Goal: Communication & Community: Answer question/provide support

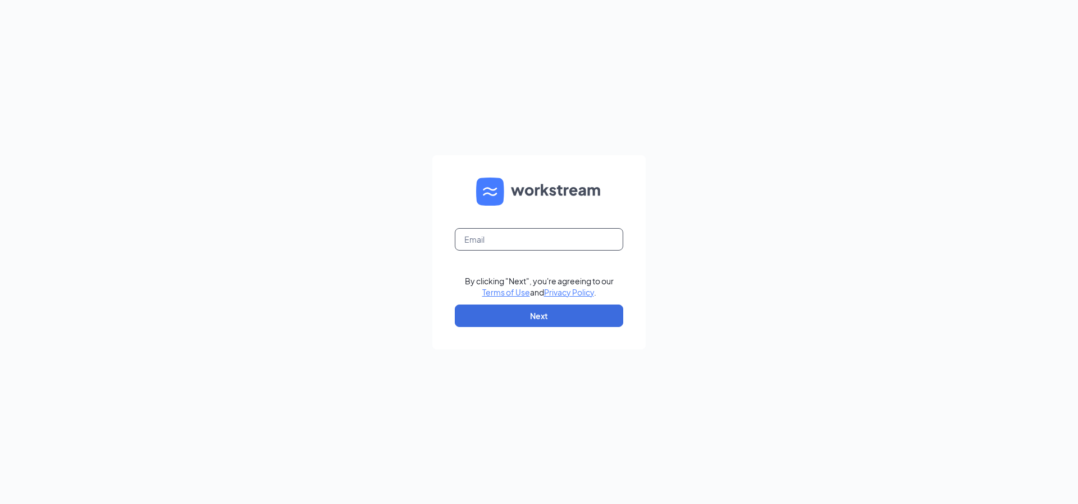
click at [505, 240] on input "text" at bounding box center [539, 239] width 168 height 22
type input "[EMAIL_ADDRESS][DOMAIN_NAME]"
click at [536, 319] on button "Next" at bounding box center [539, 315] width 168 height 22
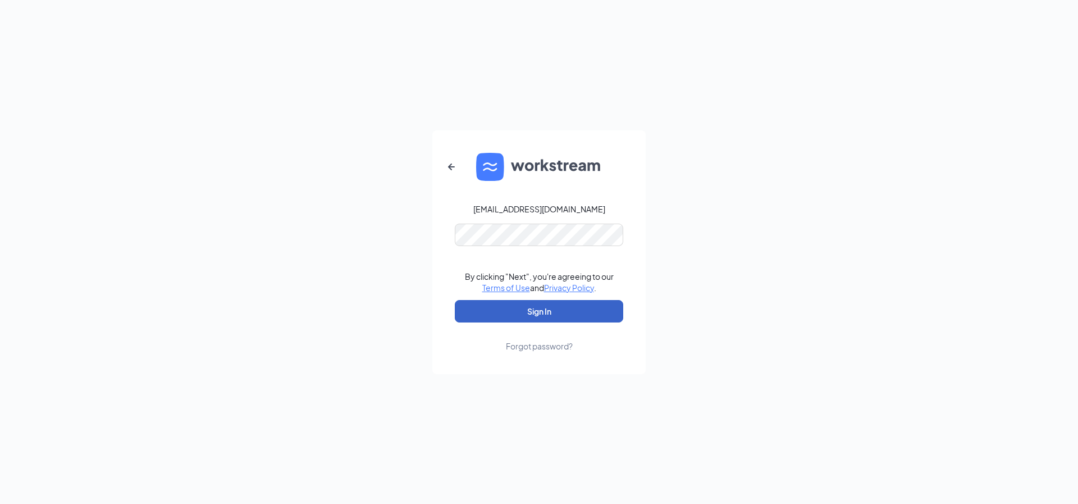
click at [551, 302] on button "Sign In" at bounding box center [539, 311] width 168 height 22
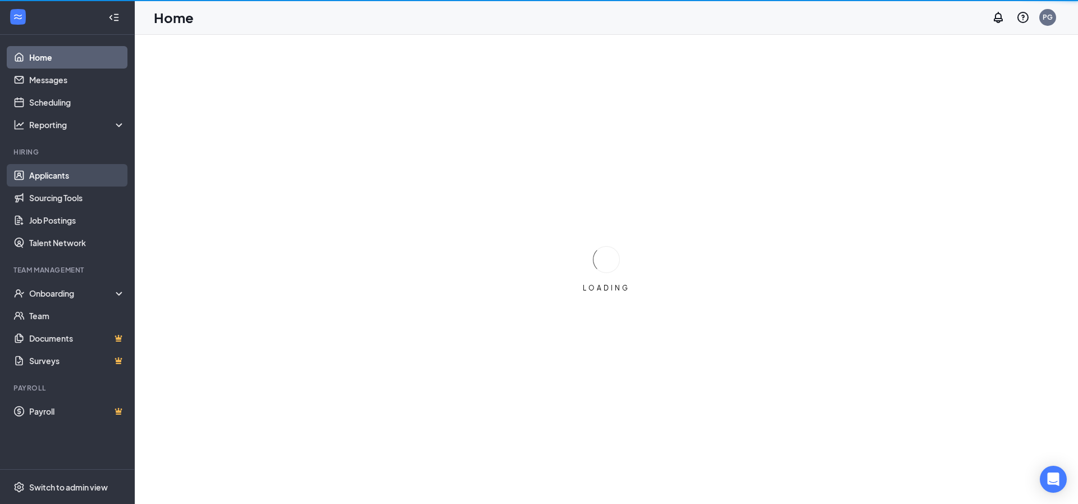
click at [84, 168] on link "Applicants" at bounding box center [77, 175] width 96 height 22
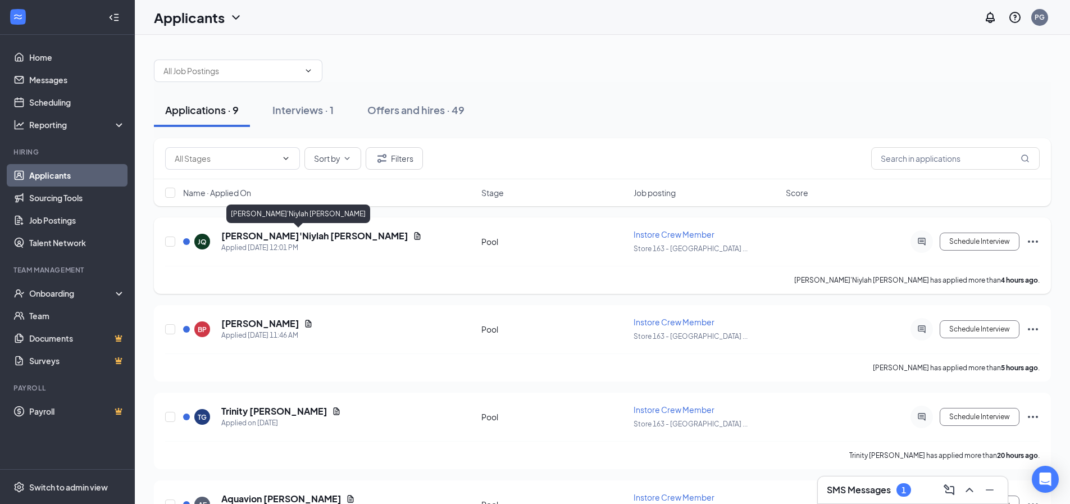
click at [272, 234] on h5 "Ja'Niylah Quinn" at bounding box center [314, 236] width 187 height 12
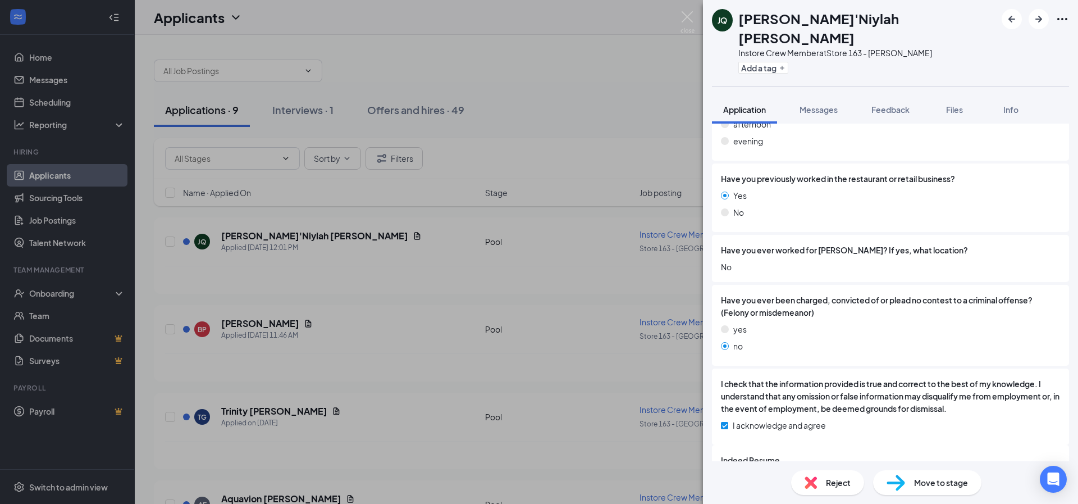
scroll to position [468, 0]
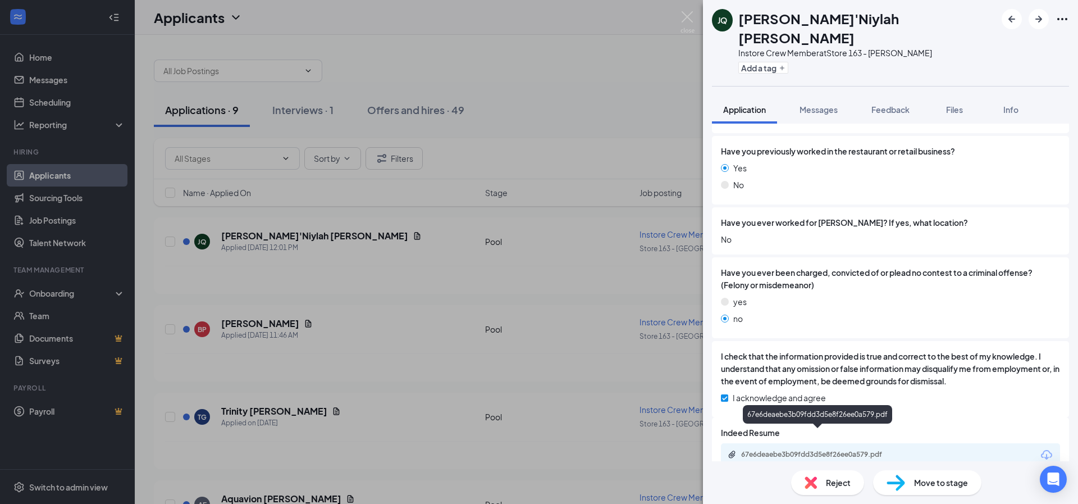
click at [840, 450] on div "67e6deaebe3b09fdd3d5e8f26ee0a579.pdf" at bounding box center [819, 454] width 157 height 9
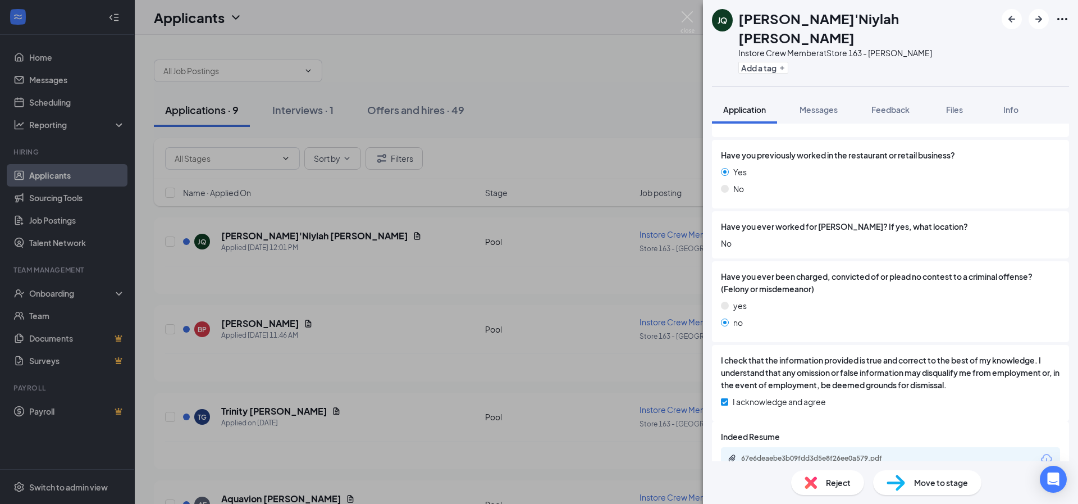
click at [275, 323] on div "JQ Ja'Niylah Quinn Instore Crew Member at Store 163 - Austin Peay Add a tag App…" at bounding box center [539, 252] width 1078 height 504
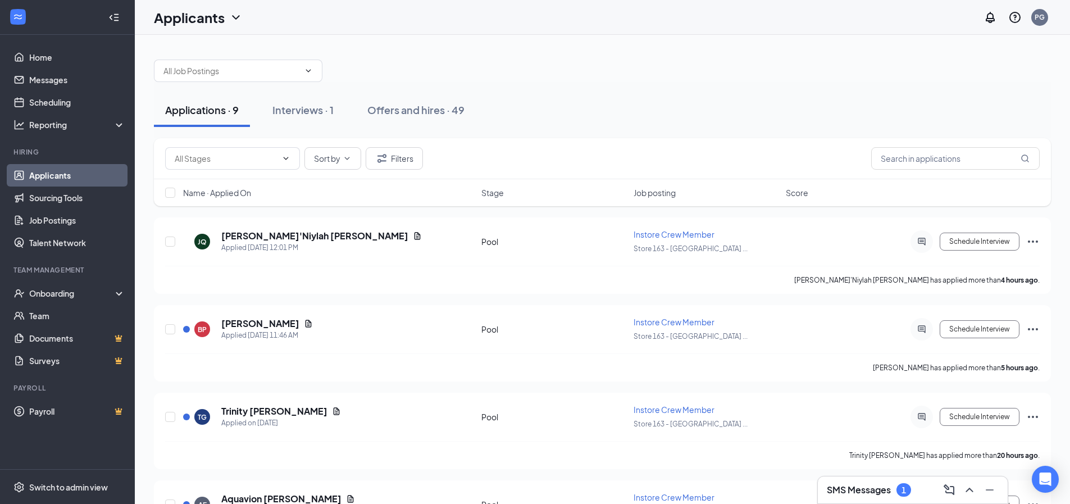
click at [275, 323] on h5 "Breshawn Parson" at bounding box center [260, 323] width 78 height 12
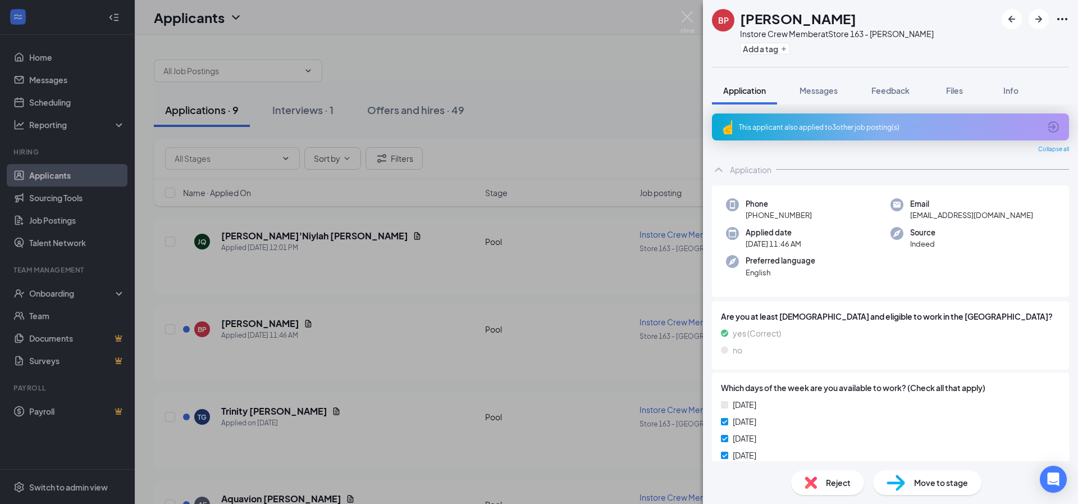
click at [262, 236] on div "BP Breshawn Parson Instore Crew Member at Store 163 - Austin Peay Add a tag App…" at bounding box center [539, 252] width 1078 height 504
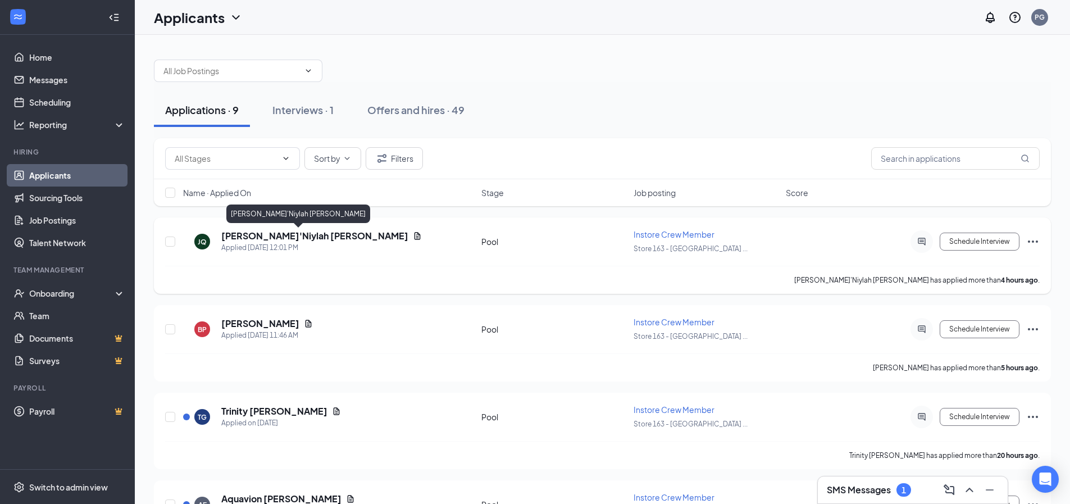
click at [267, 235] on h5 "Ja'Niylah Quinn" at bounding box center [314, 236] width 187 height 12
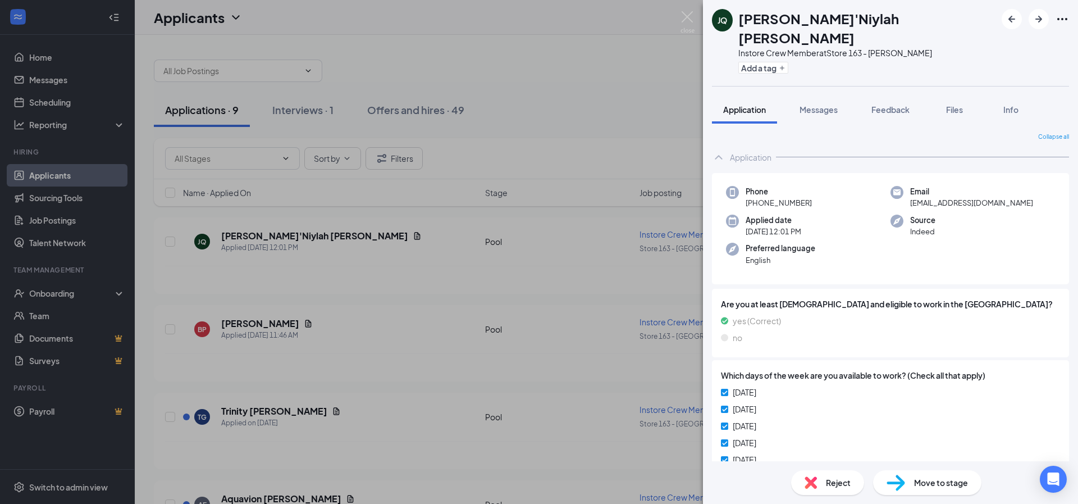
click at [832, 475] on div "Reject" at bounding box center [827, 482] width 73 height 25
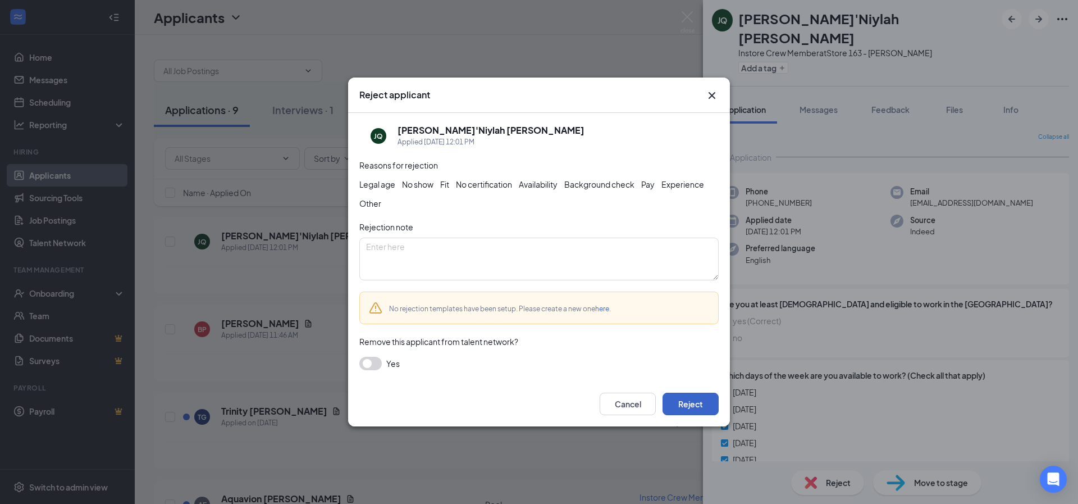
click at [688, 407] on button "Reject" at bounding box center [691, 404] width 56 height 22
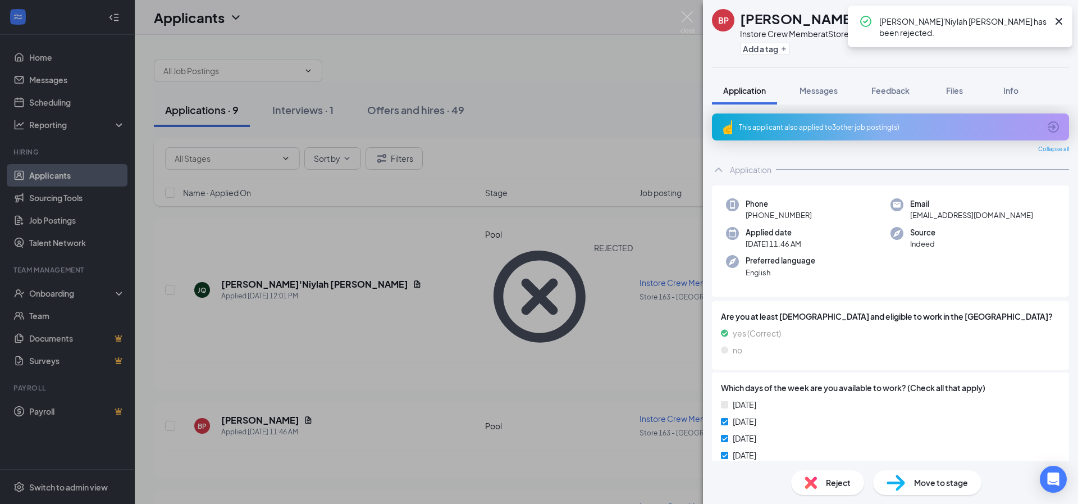
click at [289, 324] on div "BP Breshawn Parson Instore Crew Member at Store 163 - Austin Peay Add a tag App…" at bounding box center [539, 252] width 1078 height 504
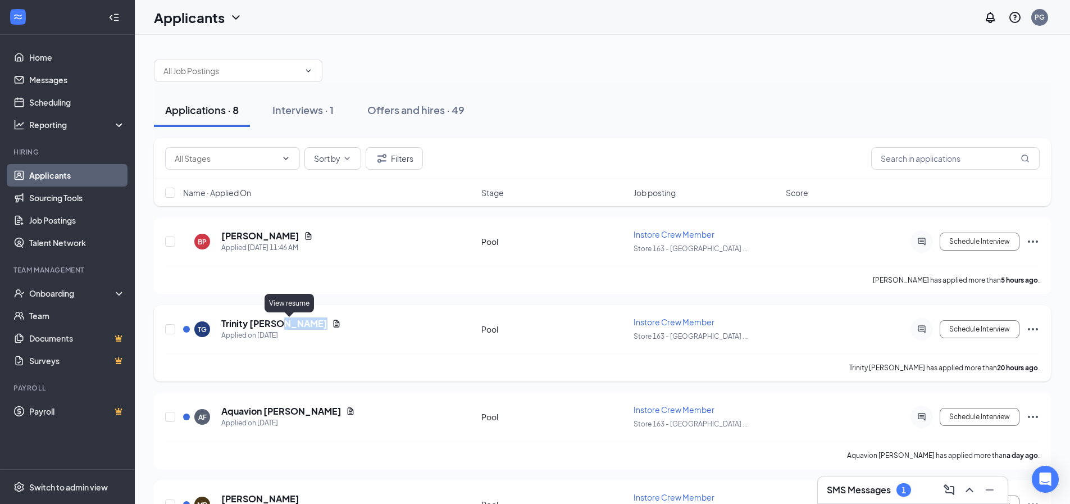
click at [332, 322] on icon "Document" at bounding box center [336, 323] width 9 height 9
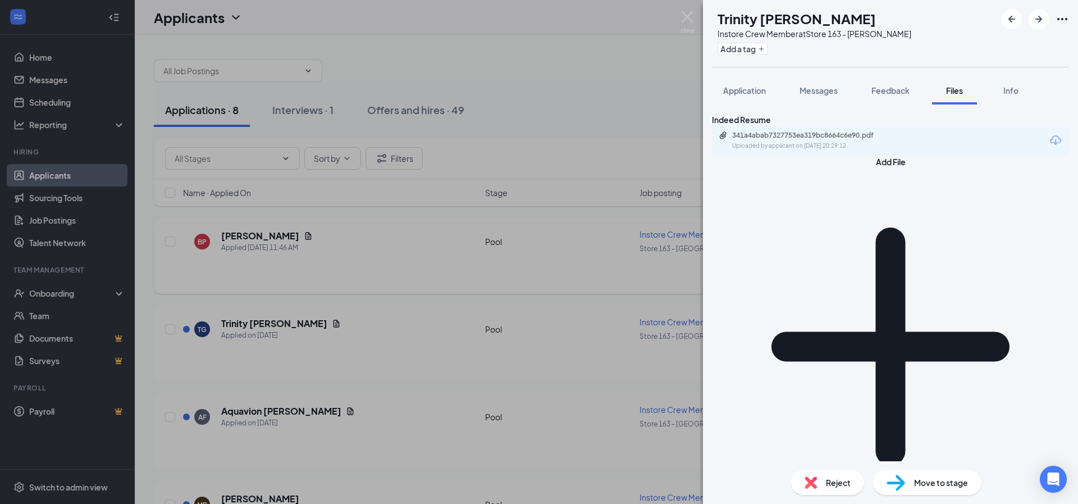
click at [287, 240] on div "TG Trinity Grimes Instore Crew Member at Store 163 - Austin Peay Add a tag Appl…" at bounding box center [539, 252] width 1078 height 504
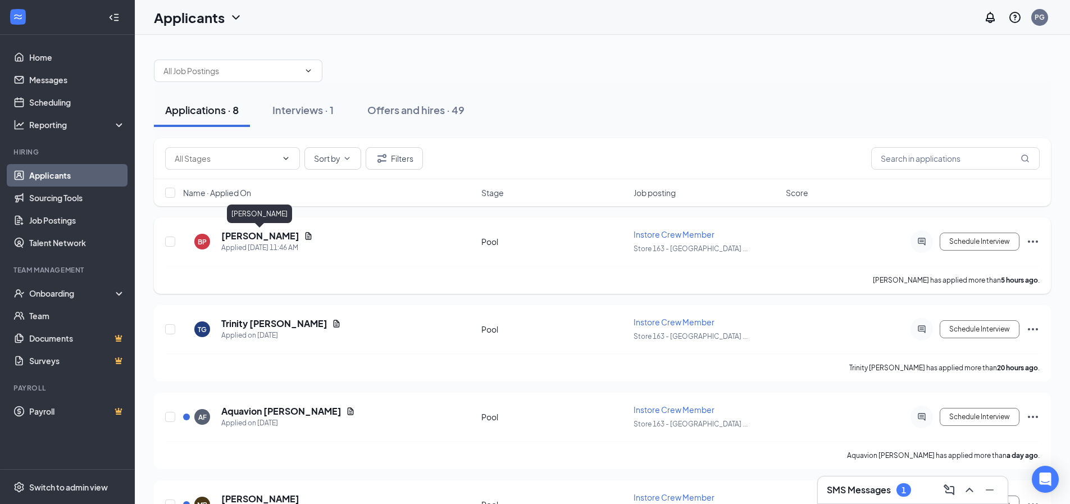
click at [289, 234] on h5 "Breshawn Parson" at bounding box center [260, 236] width 78 height 12
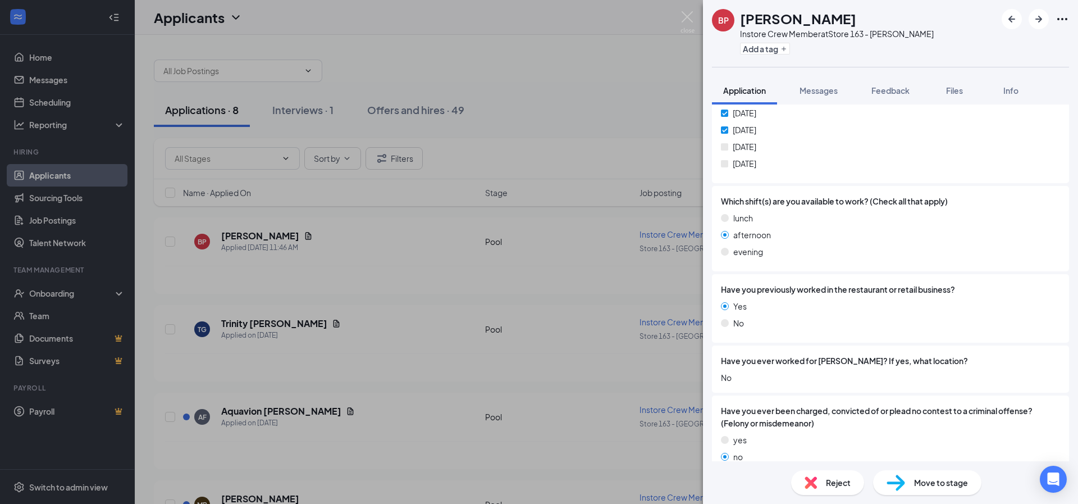
scroll to position [362, 0]
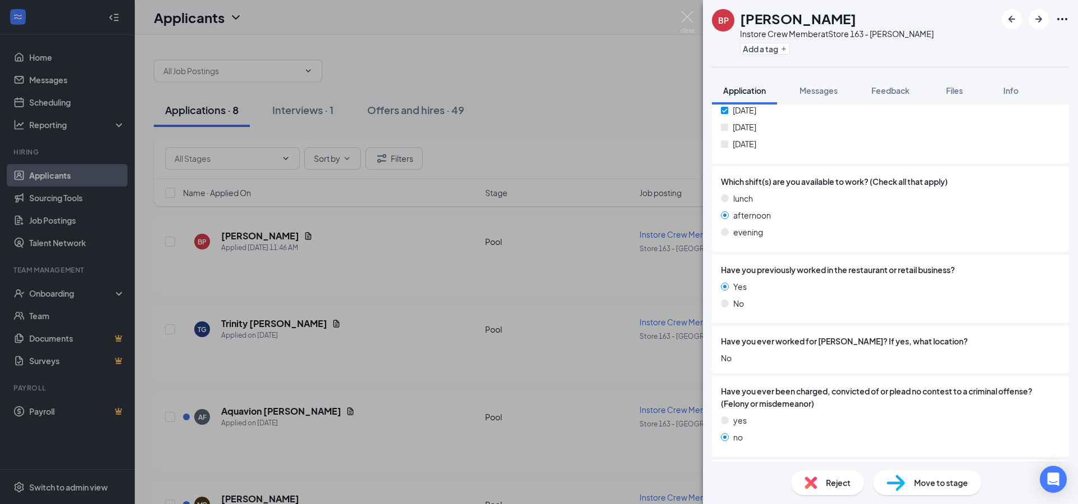
click at [843, 485] on span "Reject" at bounding box center [838, 482] width 25 height 12
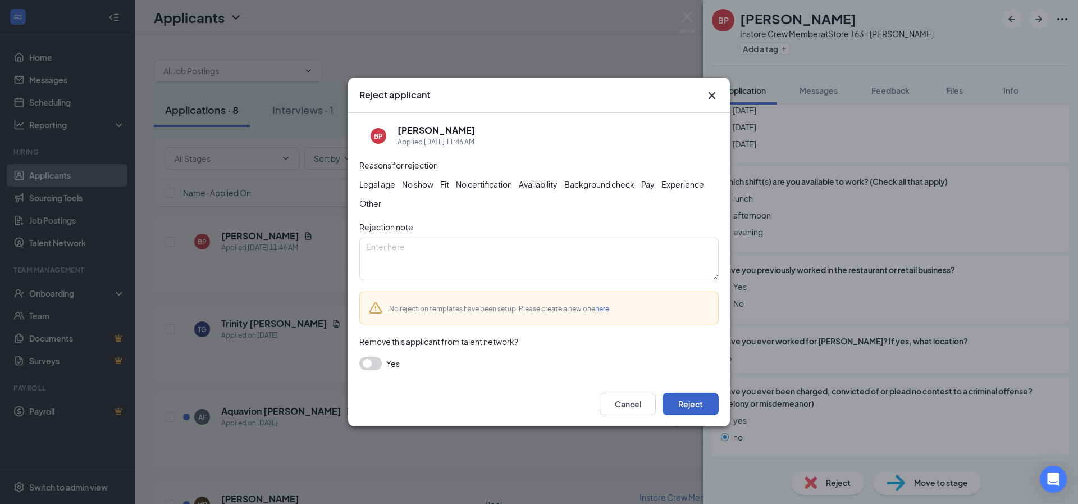
click at [688, 413] on button "Reject" at bounding box center [691, 404] width 56 height 22
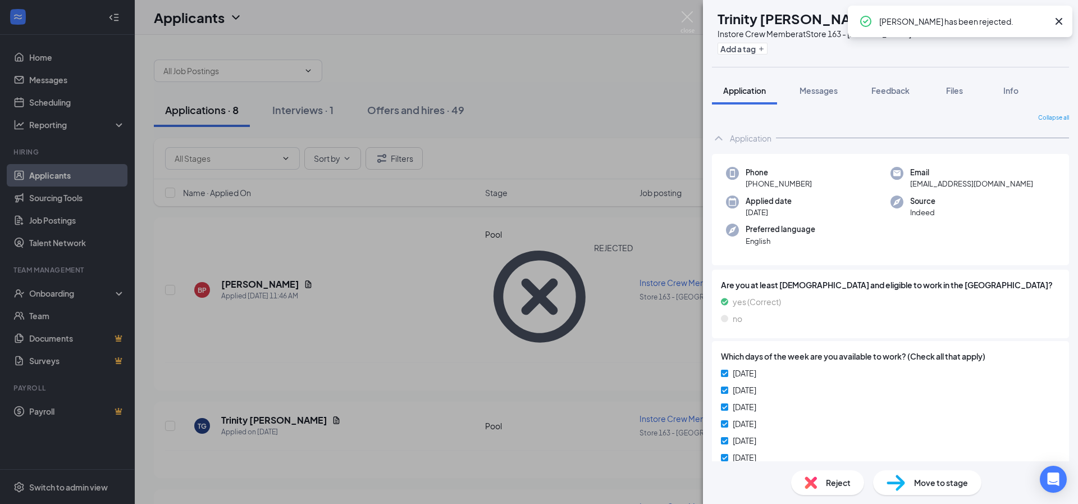
click at [265, 325] on div "TG Trinity Grimes Instore Crew Member at Store 163 - Austin Peay Add a tag Appl…" at bounding box center [539, 252] width 1078 height 504
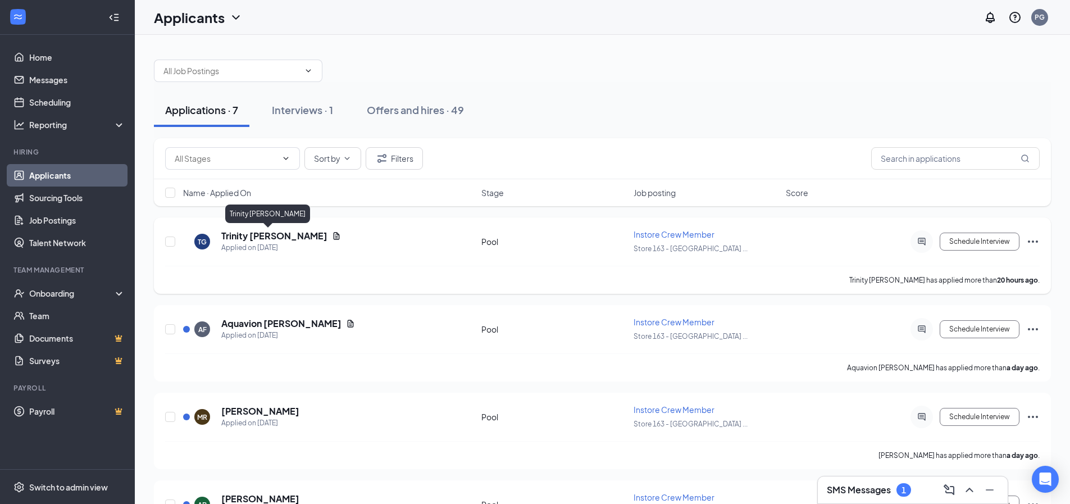
click at [256, 239] on h5 "Trinity Grimes" at bounding box center [274, 236] width 106 height 12
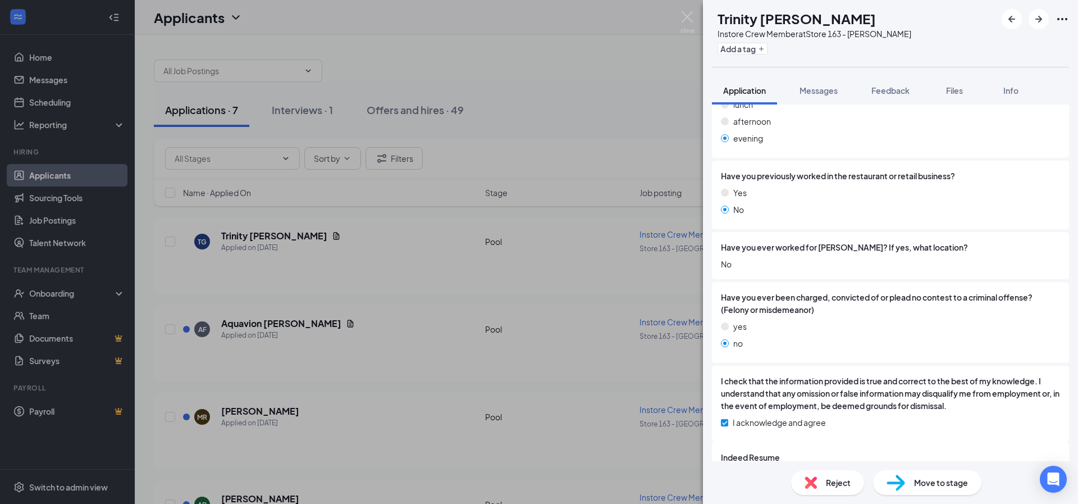
scroll to position [468, 0]
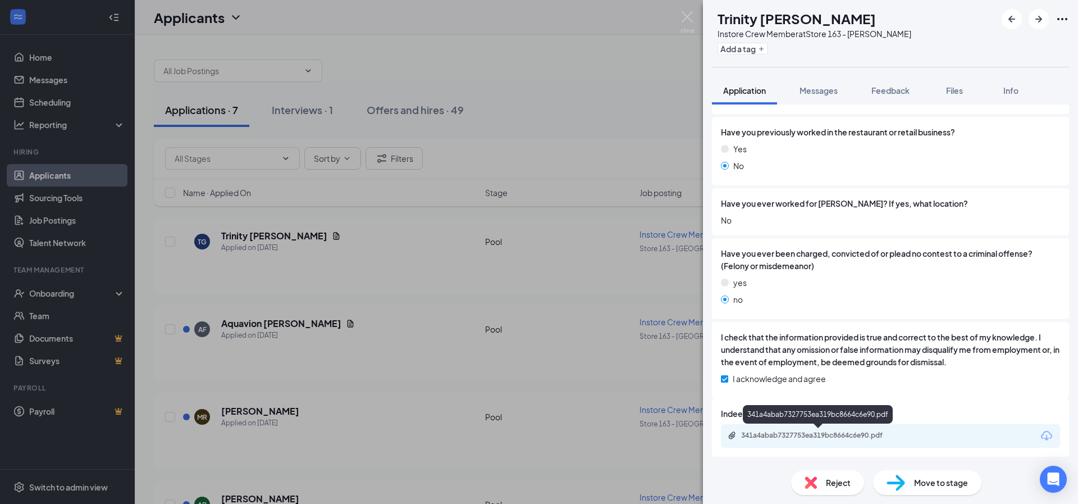
click at [896, 432] on div "341a4abab7327753ea319bc8664c6e90.pdf" at bounding box center [819, 435] width 157 height 9
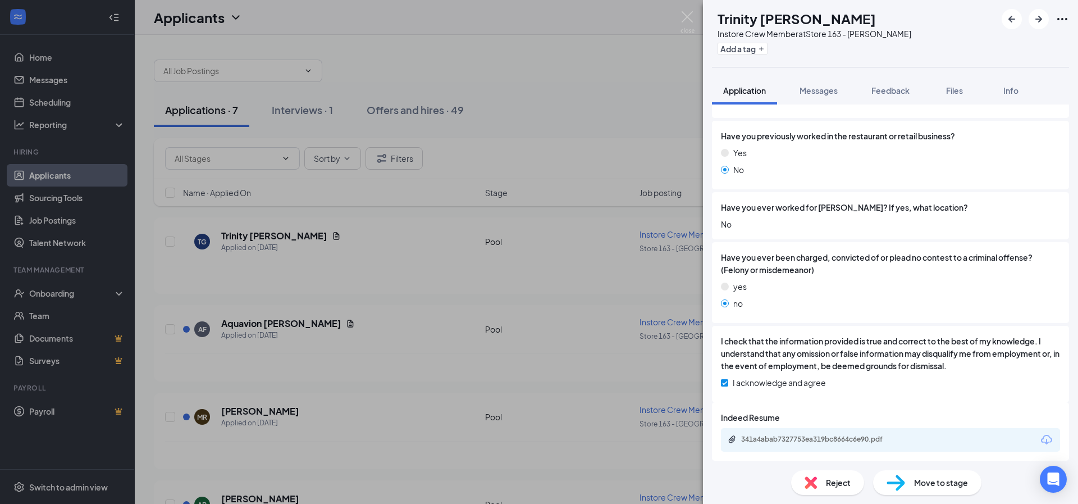
click at [849, 488] on span "Reject" at bounding box center [838, 482] width 25 height 12
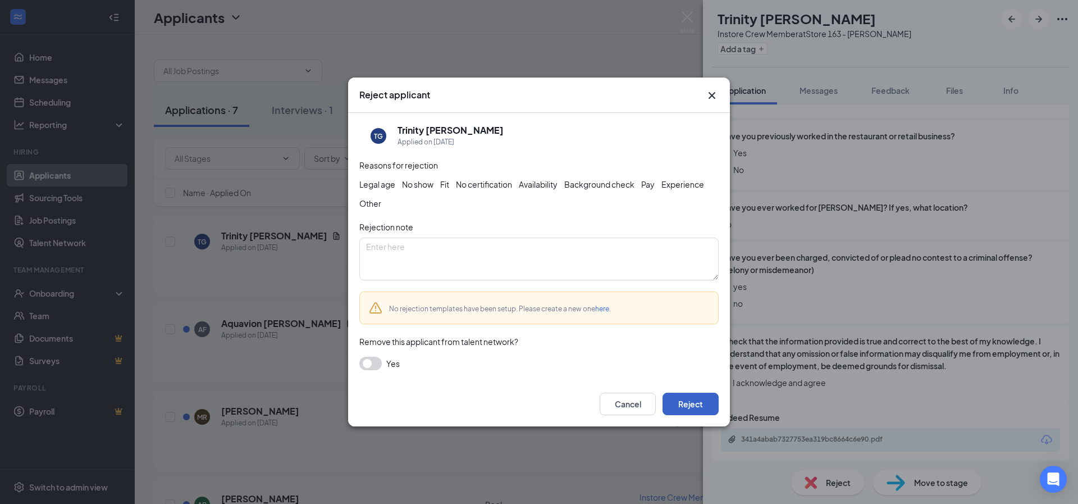
click at [673, 407] on button "Reject" at bounding box center [691, 404] width 56 height 22
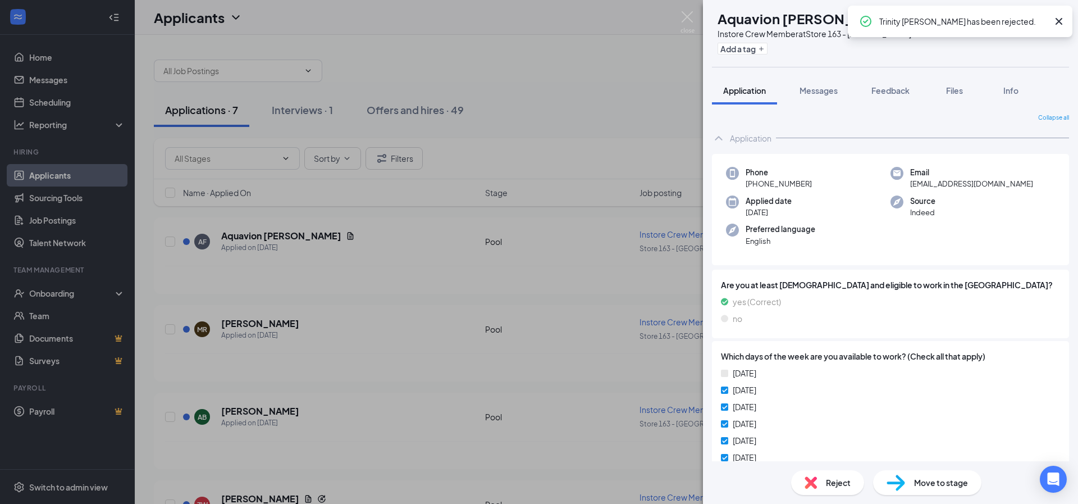
click at [270, 235] on div "AF Aquavion Forrest Instore Crew Member at Store 163 - Austin Peay Add a tag Ap…" at bounding box center [539, 252] width 1078 height 504
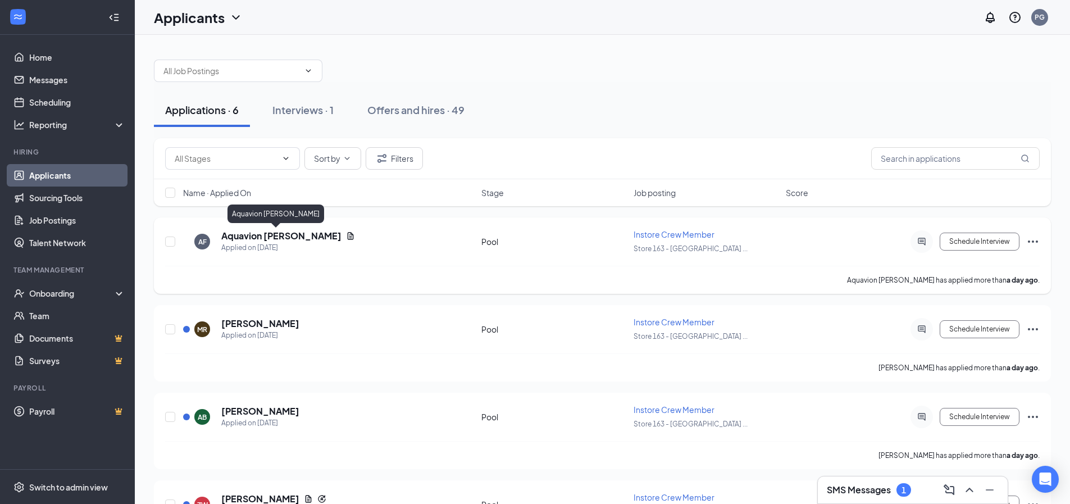
click at [269, 235] on h5 "Aquavion Forrest" at bounding box center [281, 236] width 120 height 12
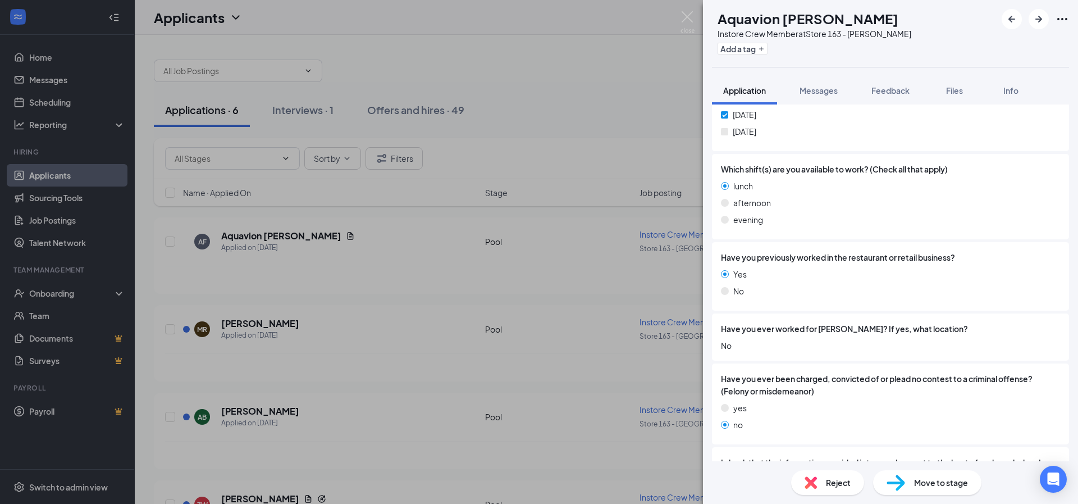
scroll to position [468, 0]
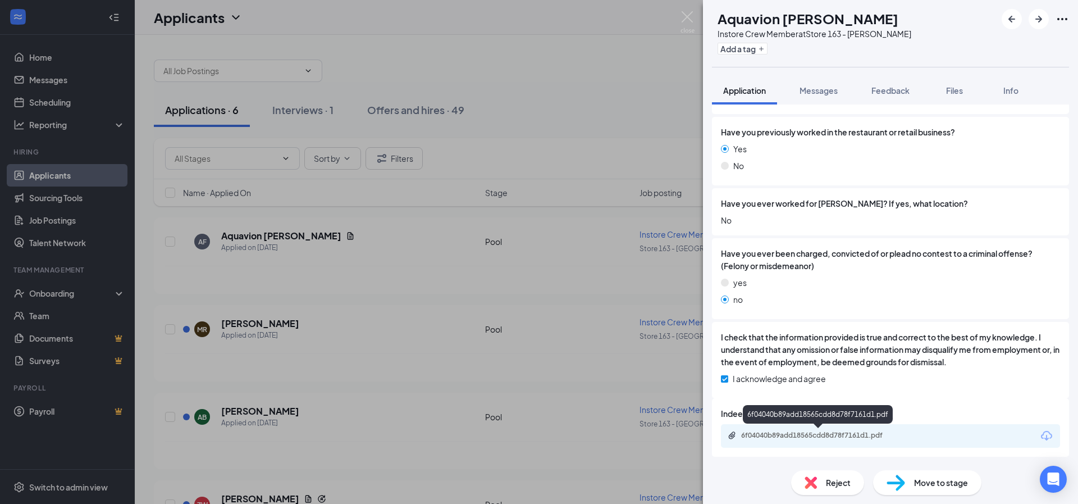
click at [886, 431] on div "6f04040b89add18565cdd8d78f7161d1.pdf" at bounding box center [819, 435] width 157 height 9
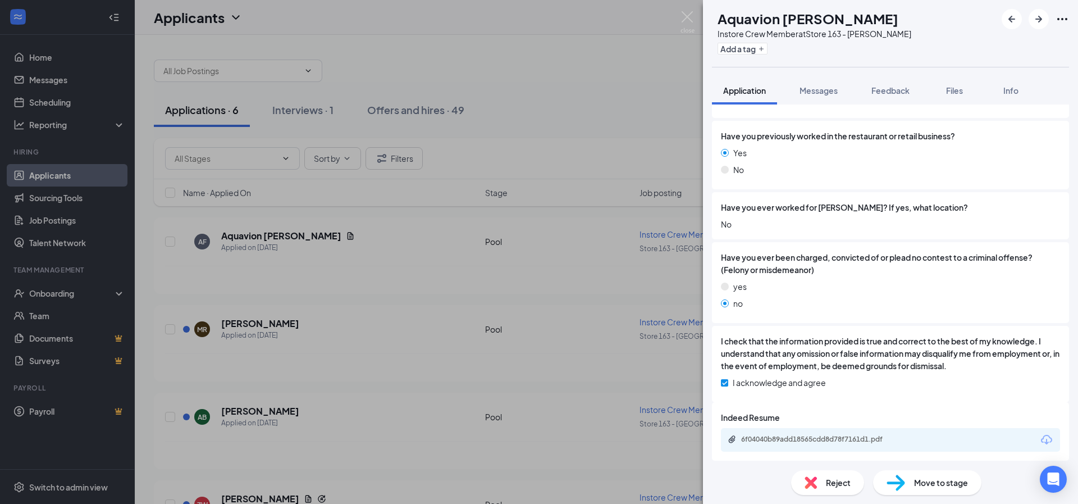
click at [843, 481] on span "Reject" at bounding box center [838, 482] width 25 height 12
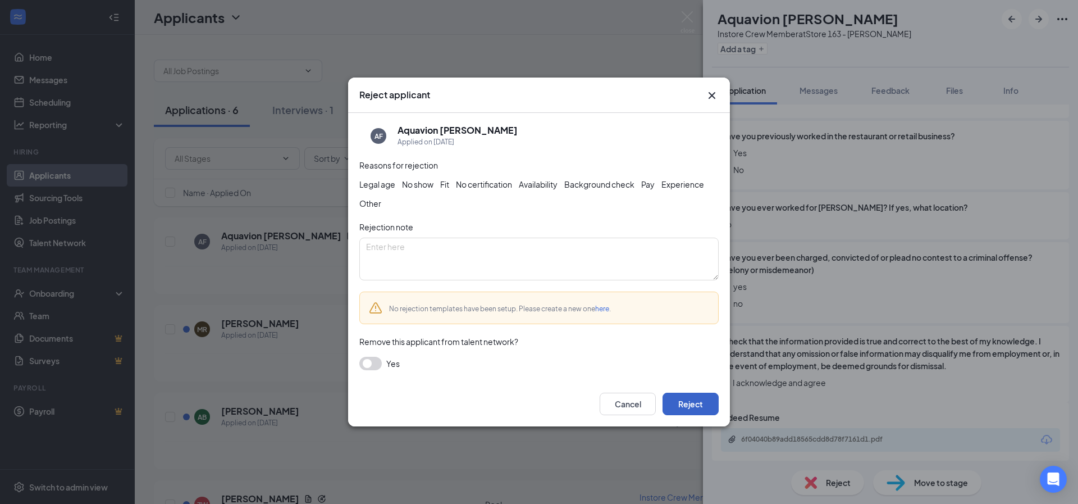
click at [691, 406] on button "Reject" at bounding box center [691, 404] width 56 height 22
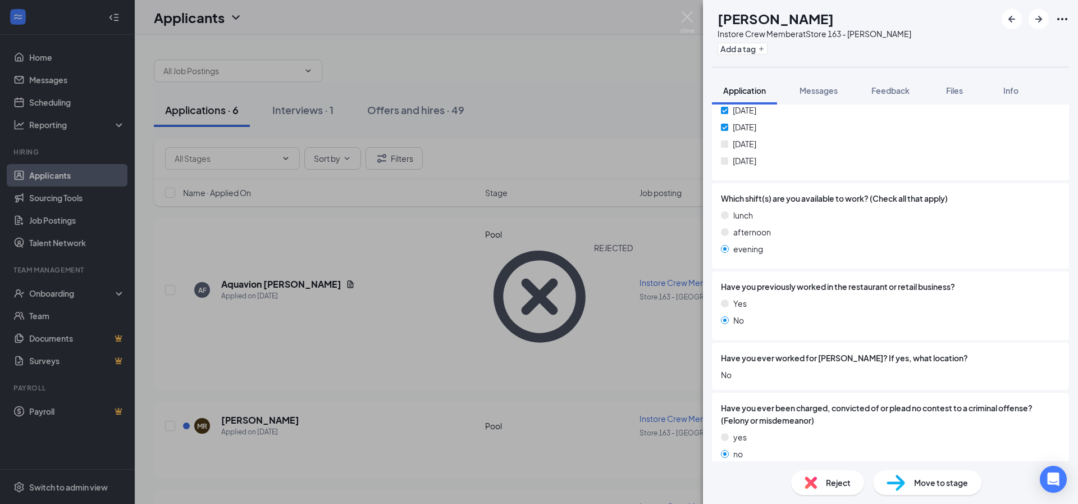
scroll to position [377, 0]
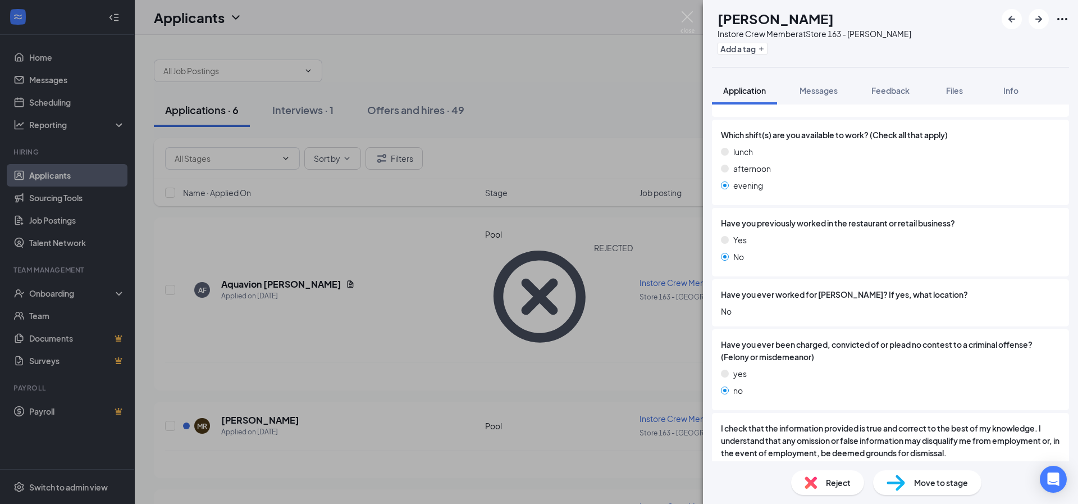
click at [818, 477] on div "Reject" at bounding box center [827, 482] width 73 height 25
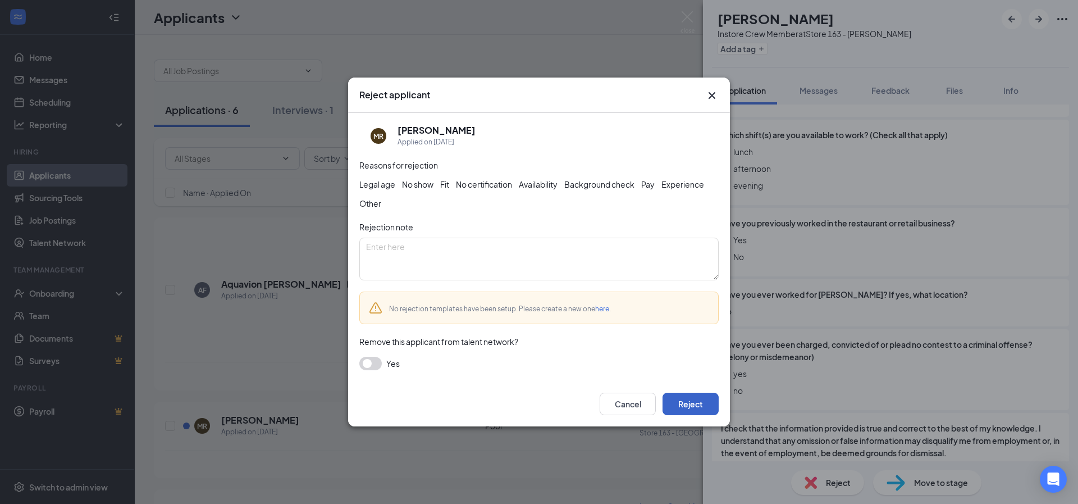
click at [687, 409] on button "Reject" at bounding box center [691, 404] width 56 height 22
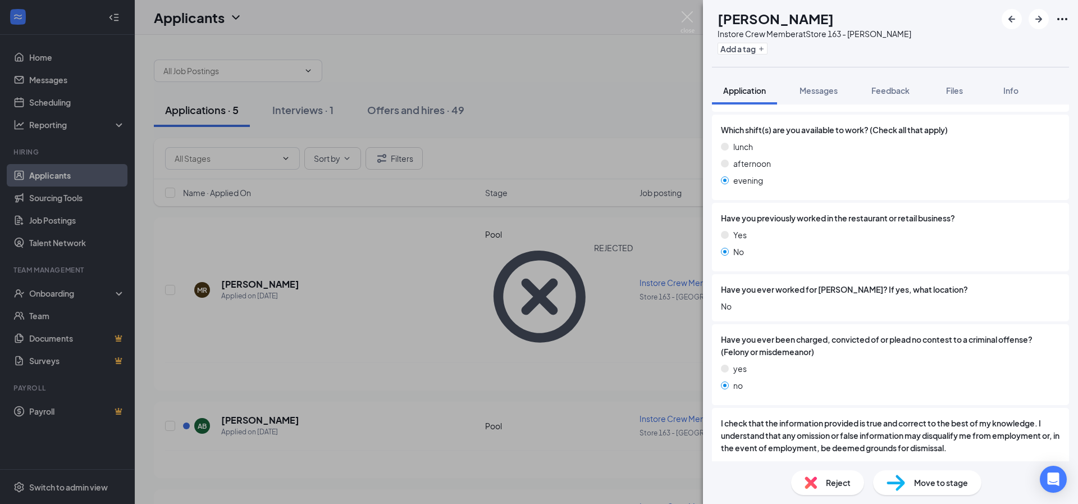
scroll to position [405, 0]
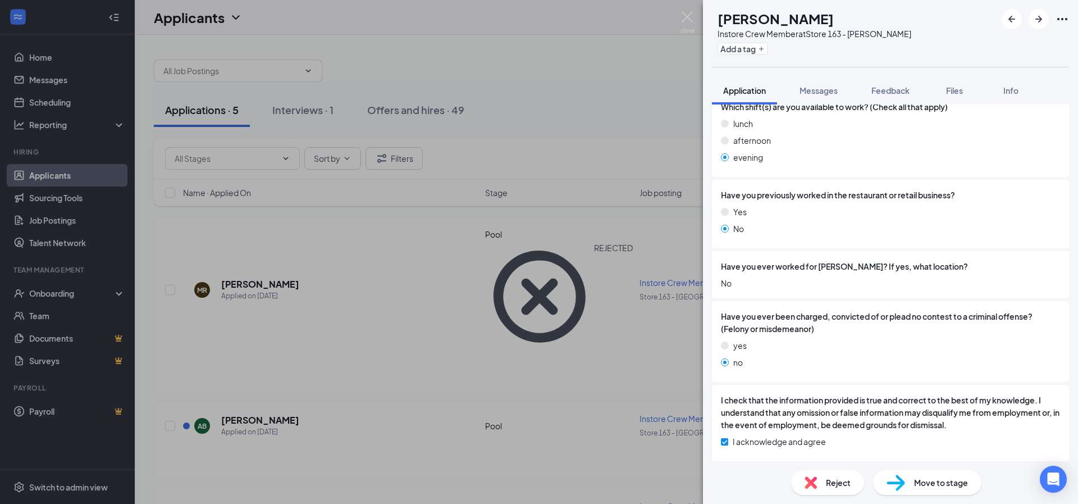
click at [849, 479] on span "Reject" at bounding box center [838, 482] width 25 height 12
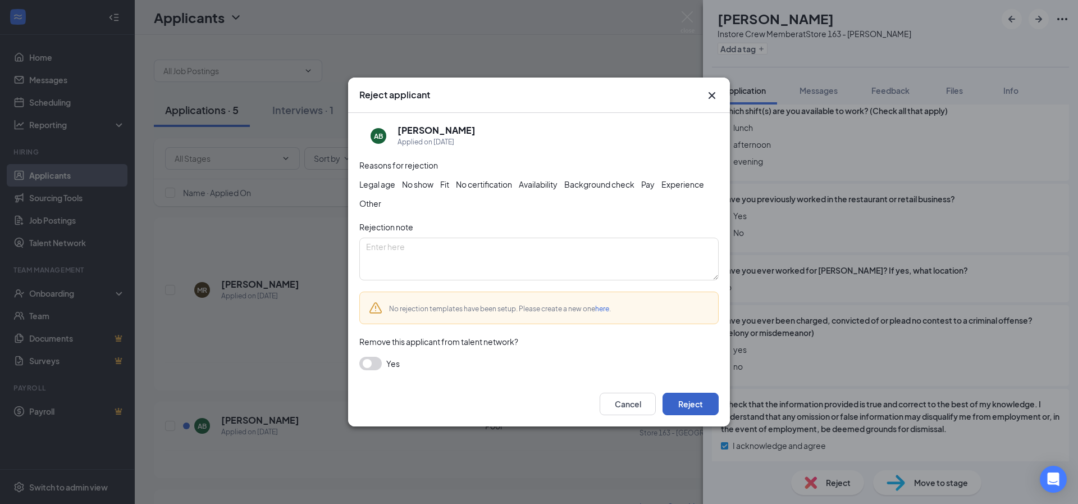
click at [696, 409] on button "Reject" at bounding box center [691, 404] width 56 height 22
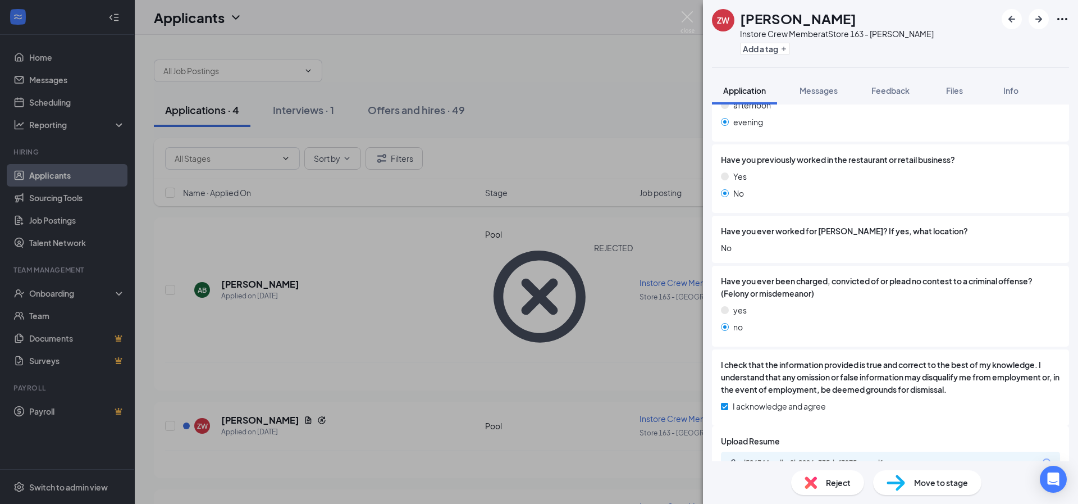
scroll to position [499, 0]
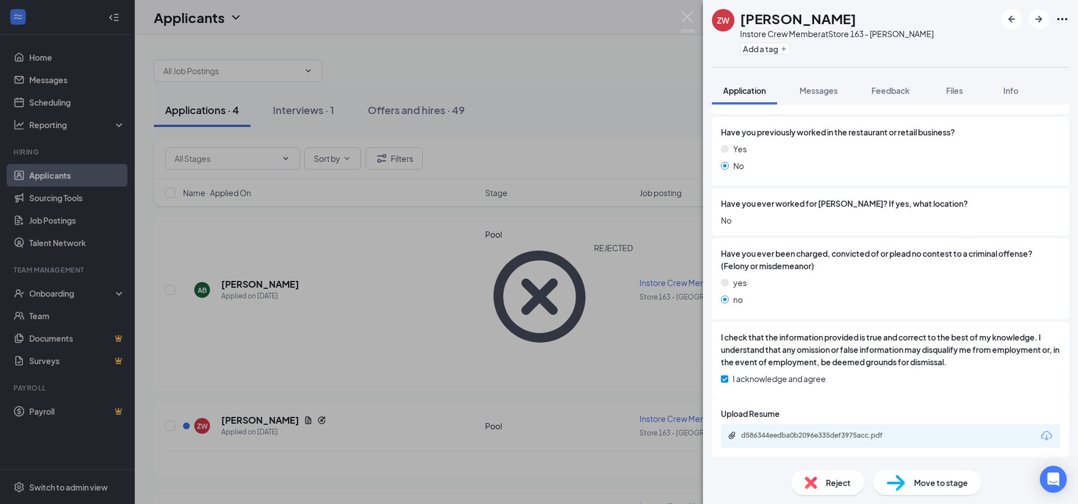
click at [913, 441] on div "d586344eedba0b2096e335def3975acc.pdf" at bounding box center [890, 436] width 339 height 24
click at [863, 439] on div "d586344eedba0b2096e335def3975acc.pdf" at bounding box center [819, 435] width 157 height 9
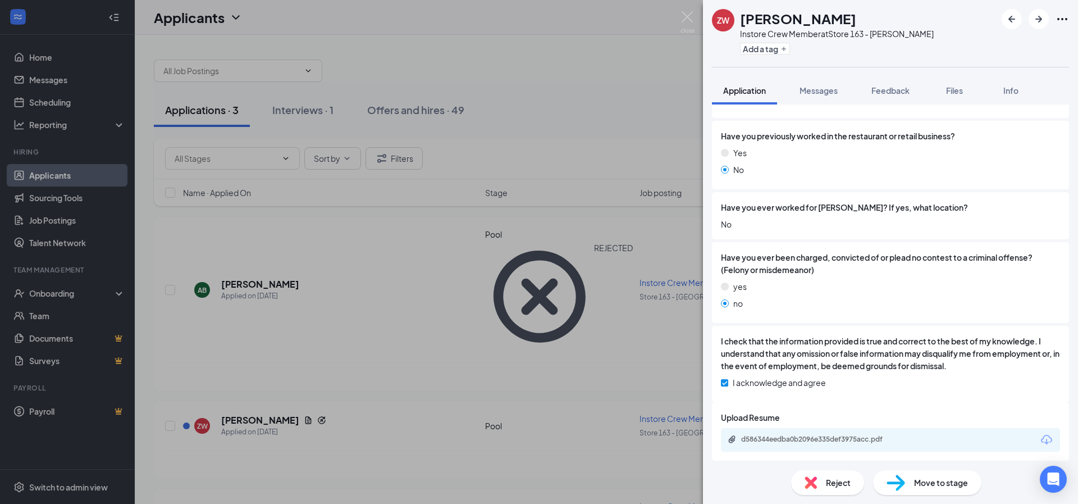
click at [815, 475] on div "Reject" at bounding box center [827, 482] width 73 height 25
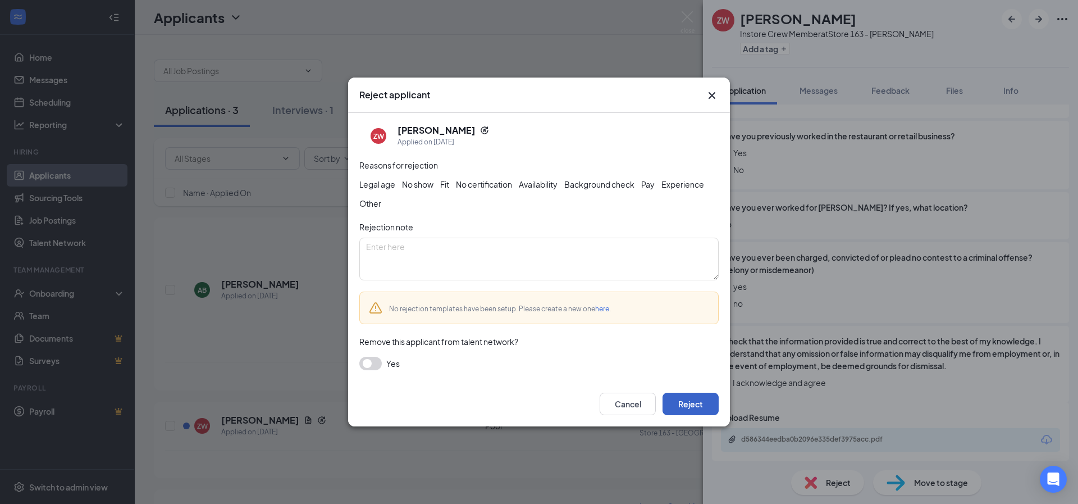
click at [699, 404] on button "Reject" at bounding box center [691, 404] width 56 height 22
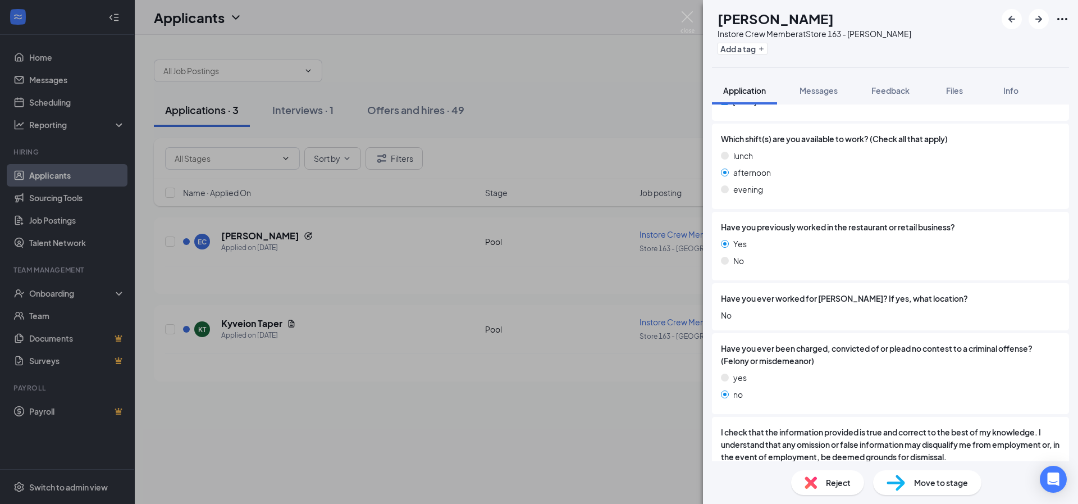
scroll to position [436, 0]
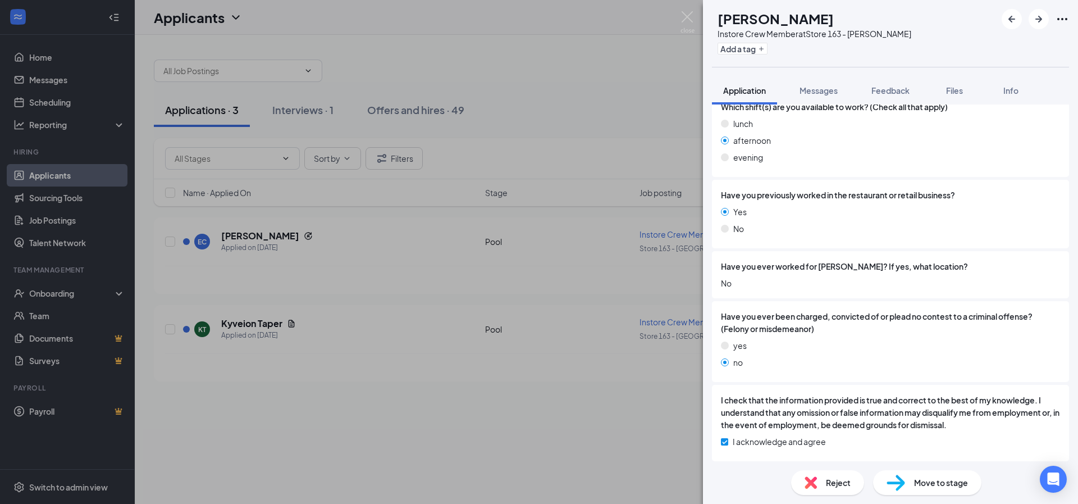
click at [823, 488] on div "Reject" at bounding box center [827, 482] width 73 height 25
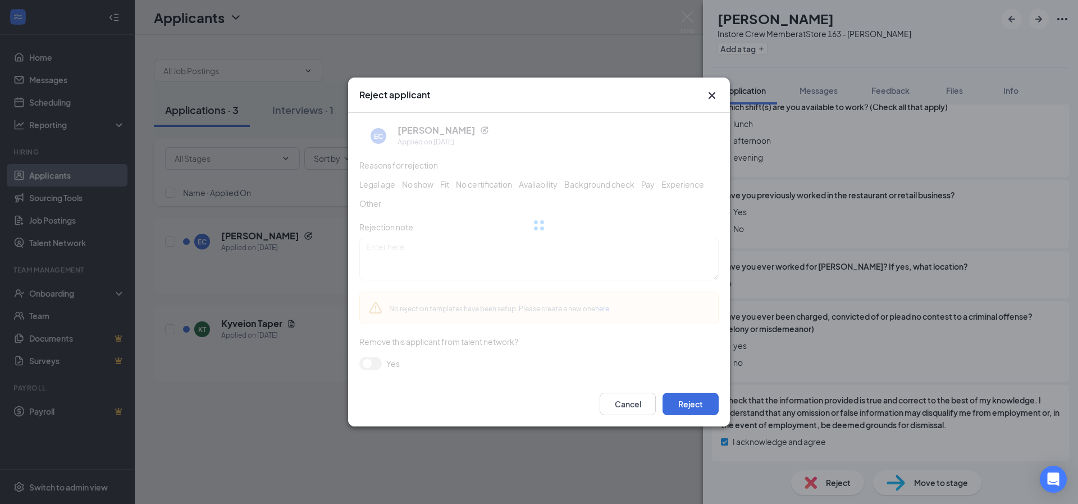
scroll to position [432, 0]
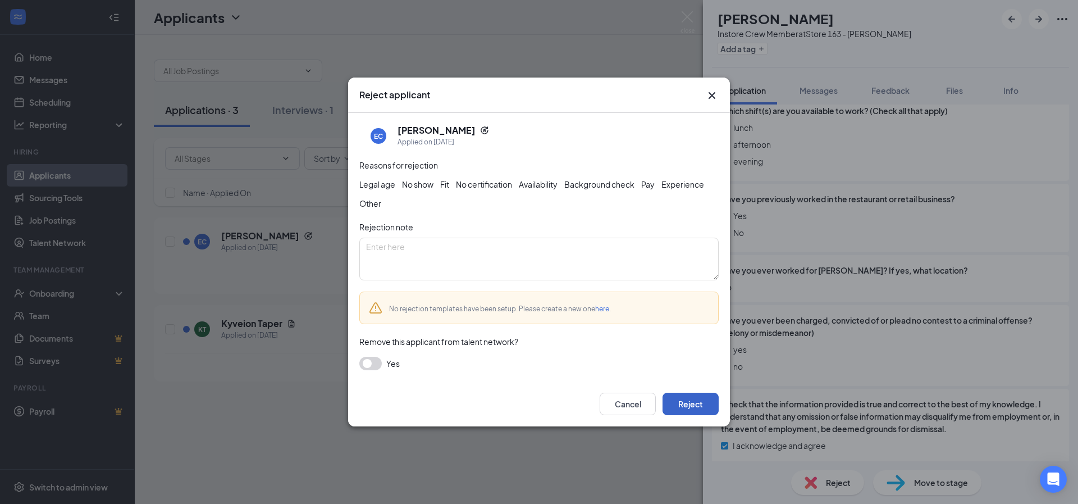
click at [680, 412] on button "Reject" at bounding box center [691, 404] width 56 height 22
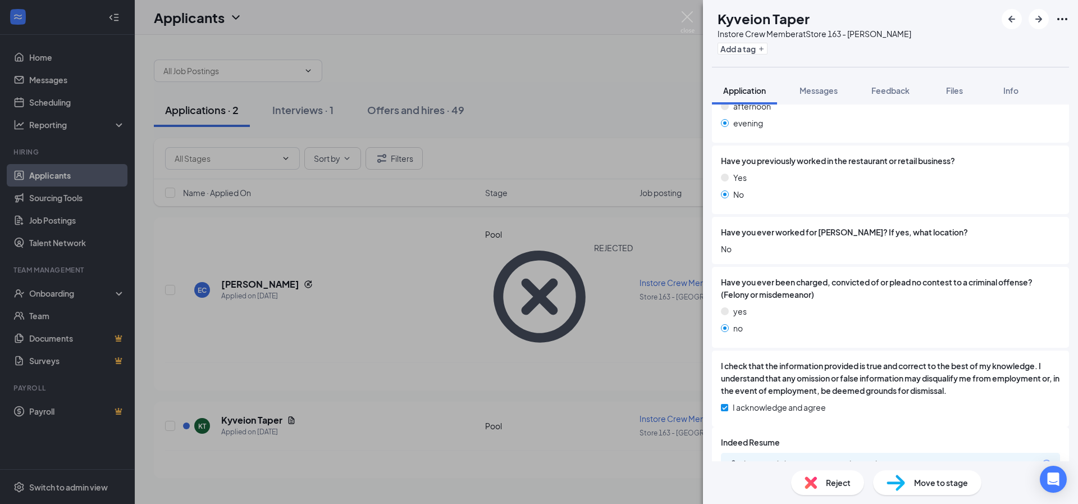
scroll to position [480, 0]
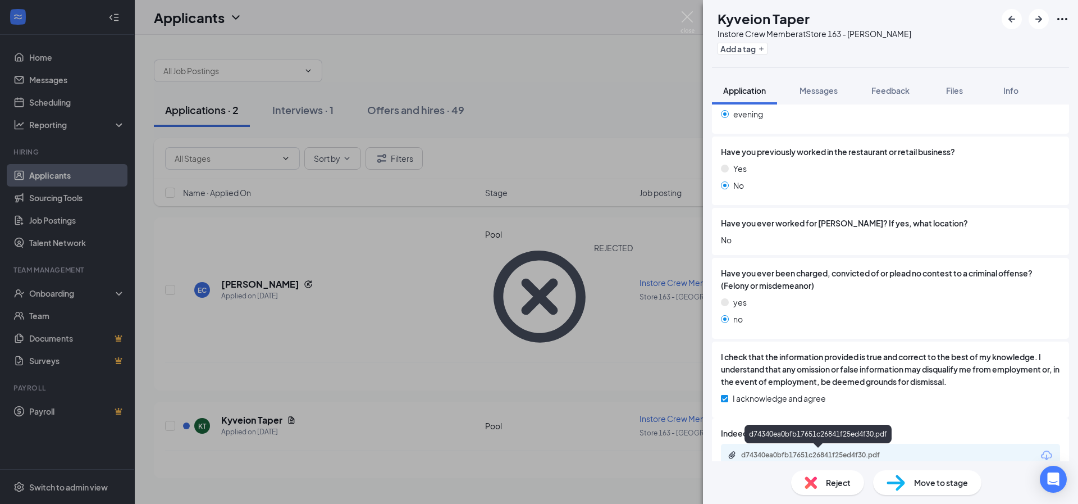
click at [843, 456] on div "d74340ea0bfb17651c26841f25ed4f30.pdf" at bounding box center [819, 454] width 157 height 9
click at [844, 488] on span "Reject" at bounding box center [838, 482] width 25 height 12
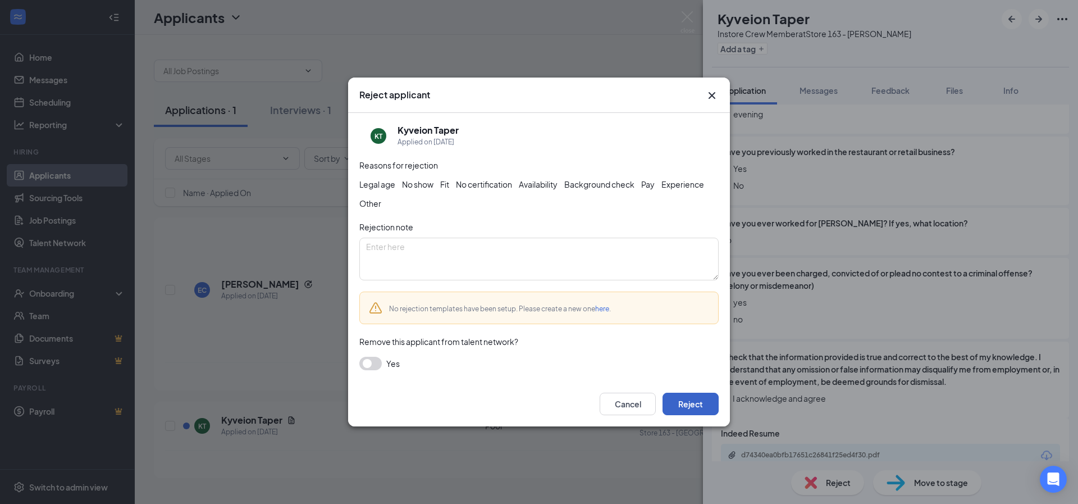
click at [708, 408] on button "Reject" at bounding box center [691, 404] width 56 height 22
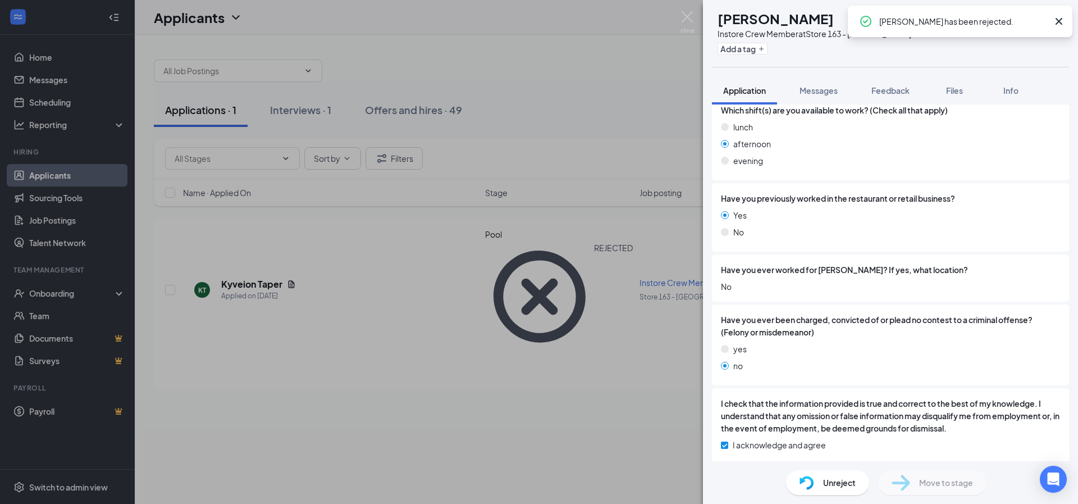
scroll to position [432, 0]
click at [1059, 23] on icon "Cross" at bounding box center [1058, 21] width 13 height 13
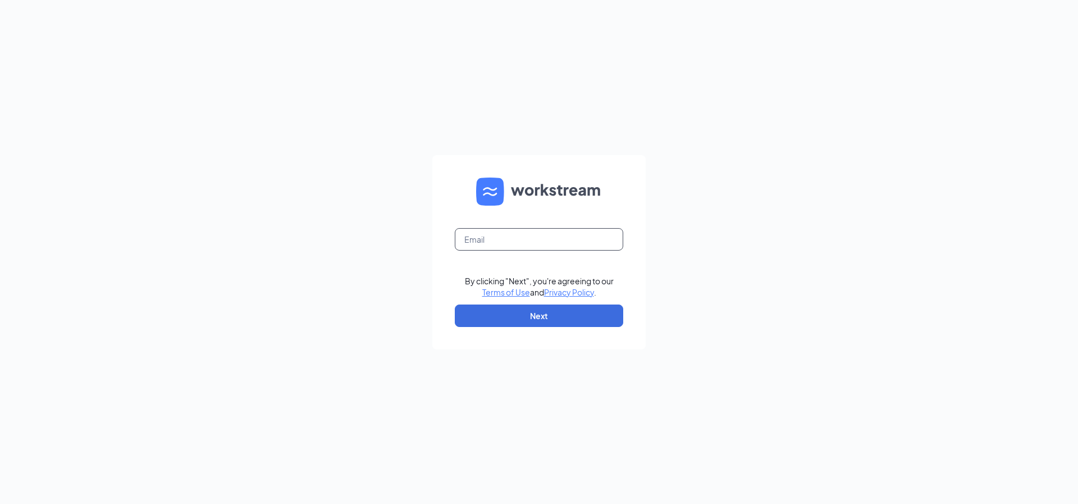
click at [490, 245] on input "text" at bounding box center [539, 239] width 168 height 22
type input "tn0163@pjunited.com"
click at [534, 306] on button "Next" at bounding box center [539, 315] width 168 height 22
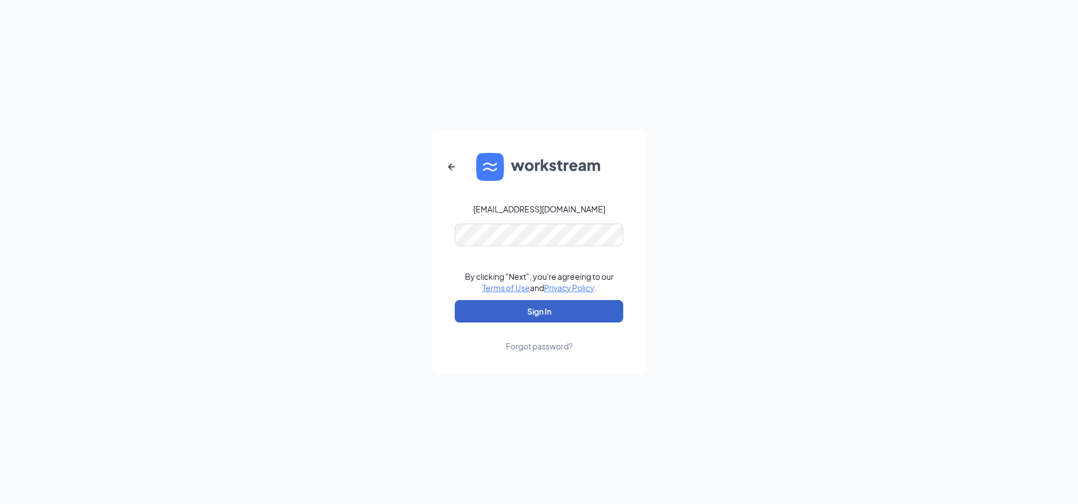
click at [526, 313] on button "Sign In" at bounding box center [539, 311] width 168 height 22
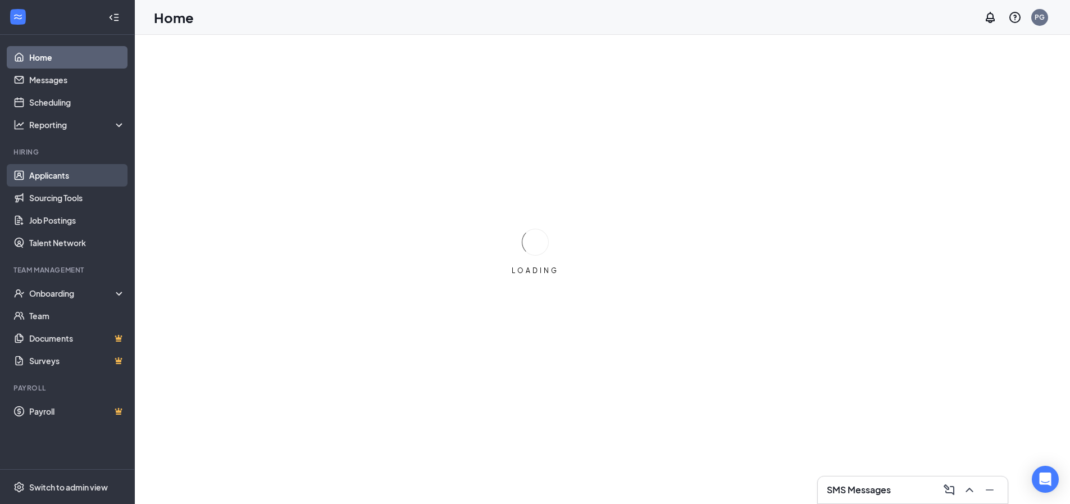
click at [56, 178] on link "Applicants" at bounding box center [77, 175] width 96 height 22
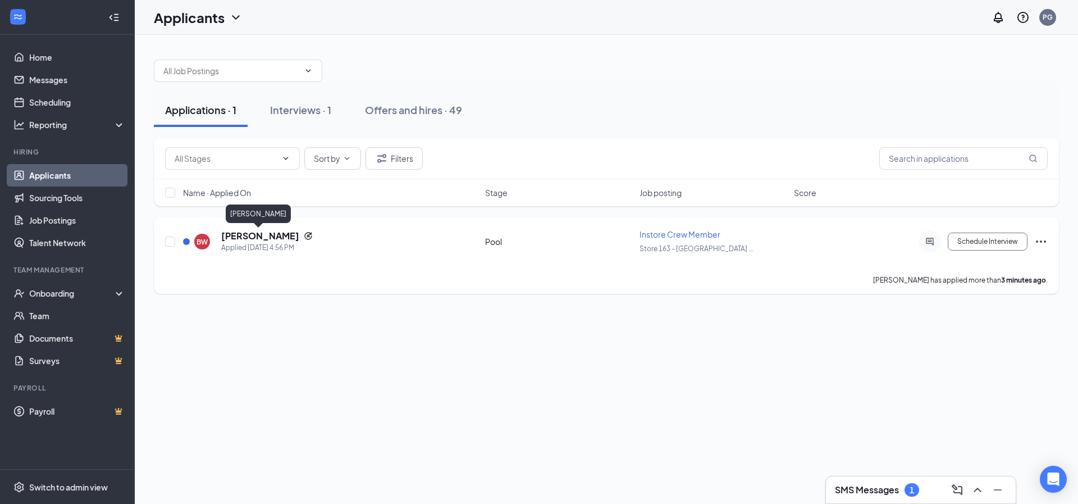
click at [277, 239] on h5 "[PERSON_NAME]" at bounding box center [260, 236] width 78 height 12
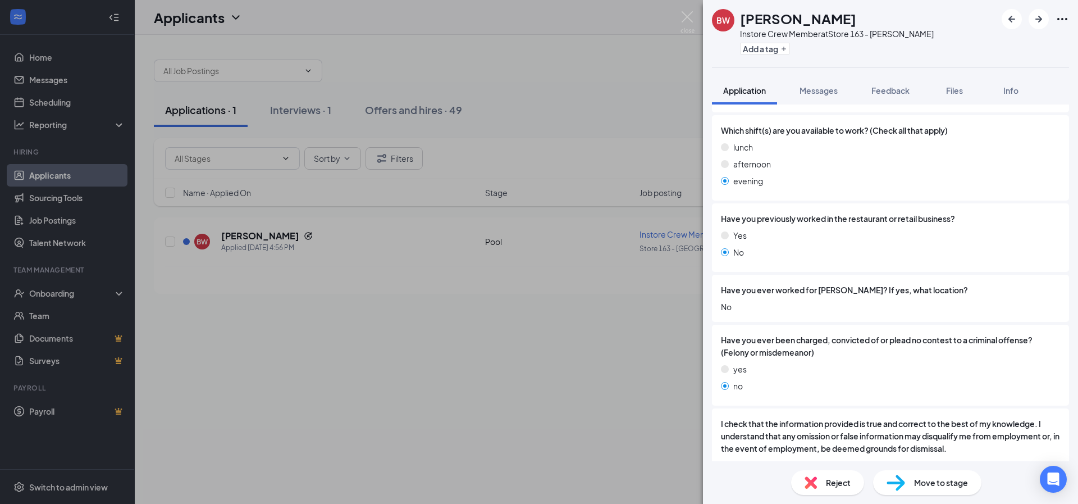
scroll to position [436, 0]
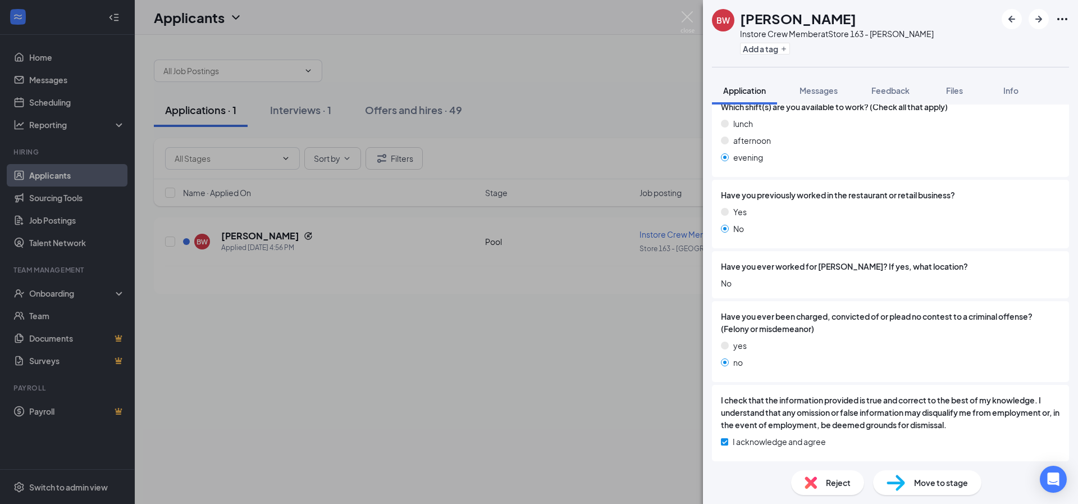
click at [836, 476] on span "Reject" at bounding box center [838, 482] width 25 height 12
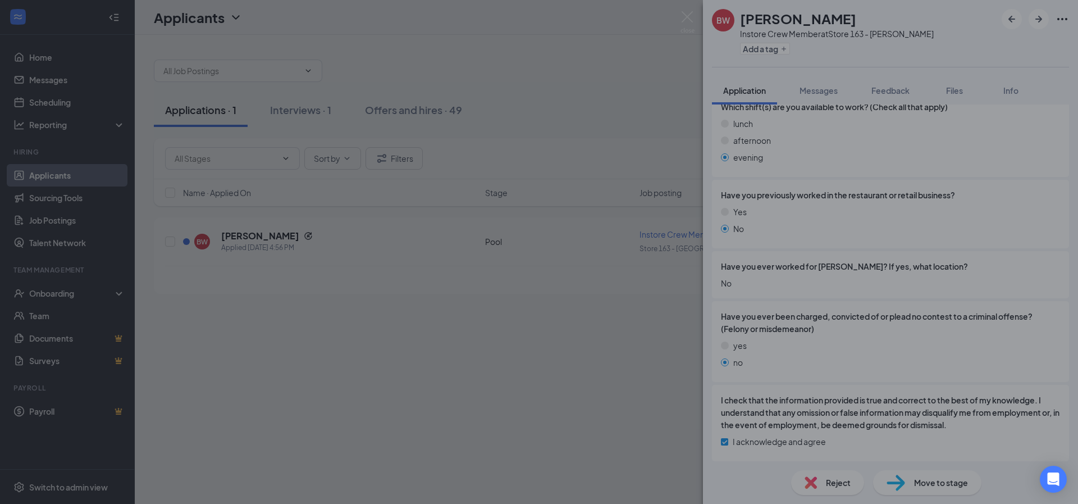
scroll to position [432, 0]
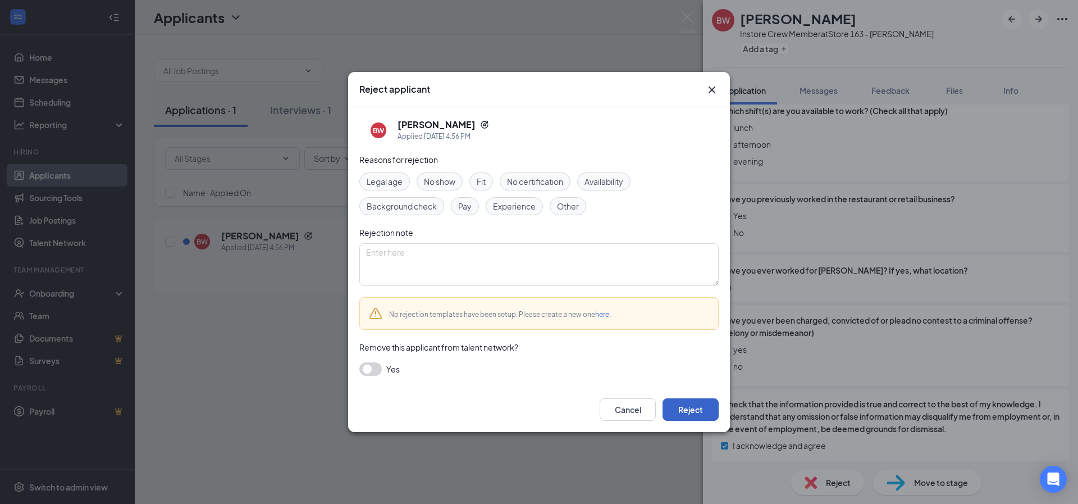
click at [680, 406] on button "Reject" at bounding box center [691, 409] width 56 height 22
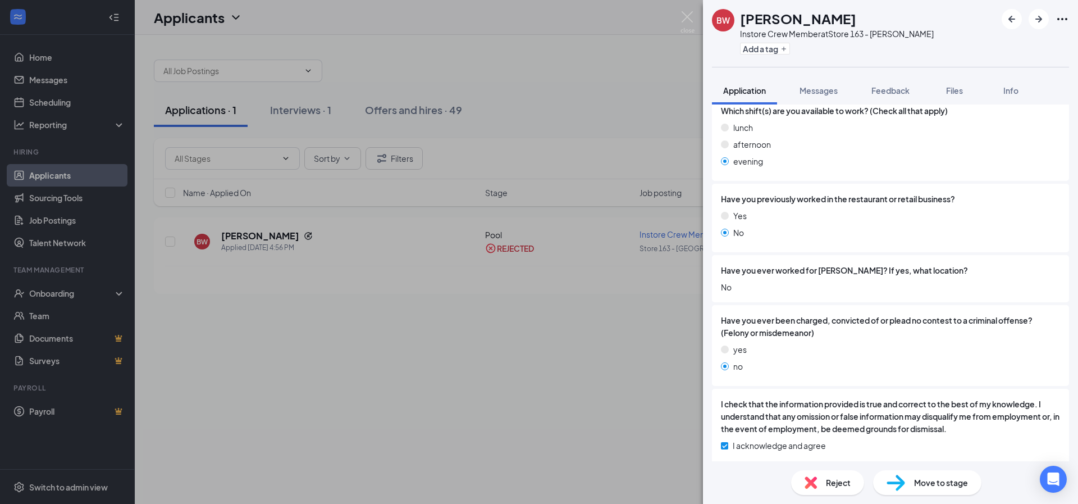
click at [416, 107] on div "[PERSON_NAME] Instore Crew Member at Store 163 - [PERSON_NAME] Add a tag Applic…" at bounding box center [539, 252] width 1078 height 504
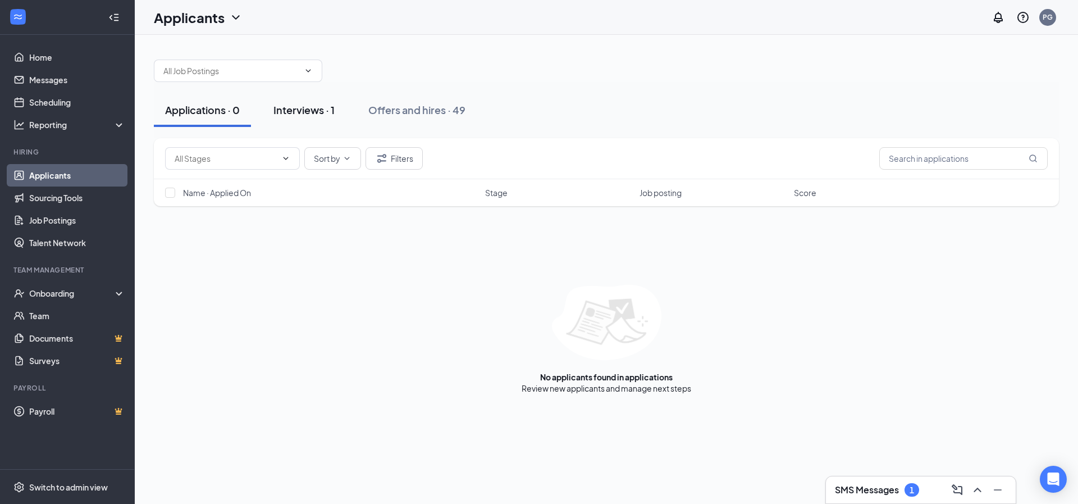
click at [318, 113] on div "Interviews · 1" at bounding box center [303, 110] width 61 height 14
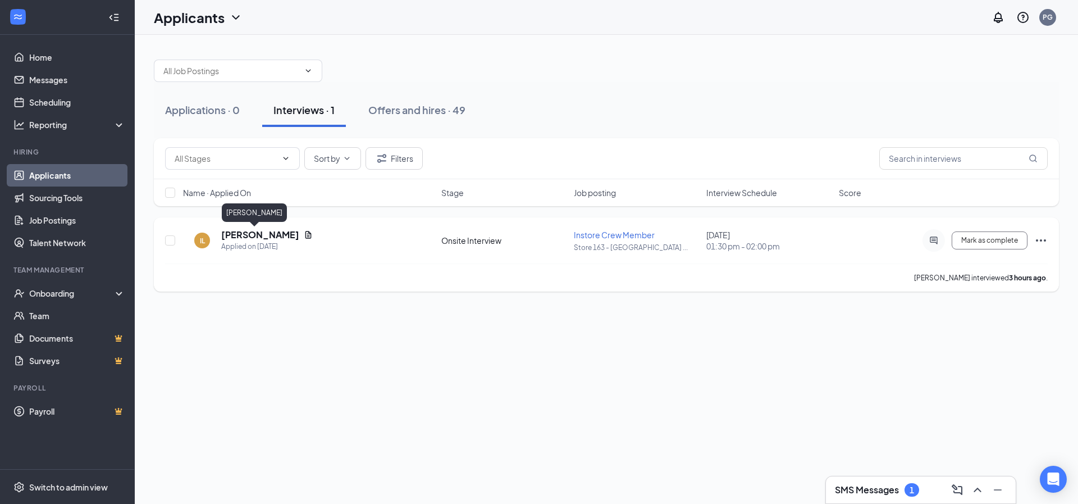
click at [258, 233] on h5 "[PERSON_NAME]" at bounding box center [260, 235] width 78 height 12
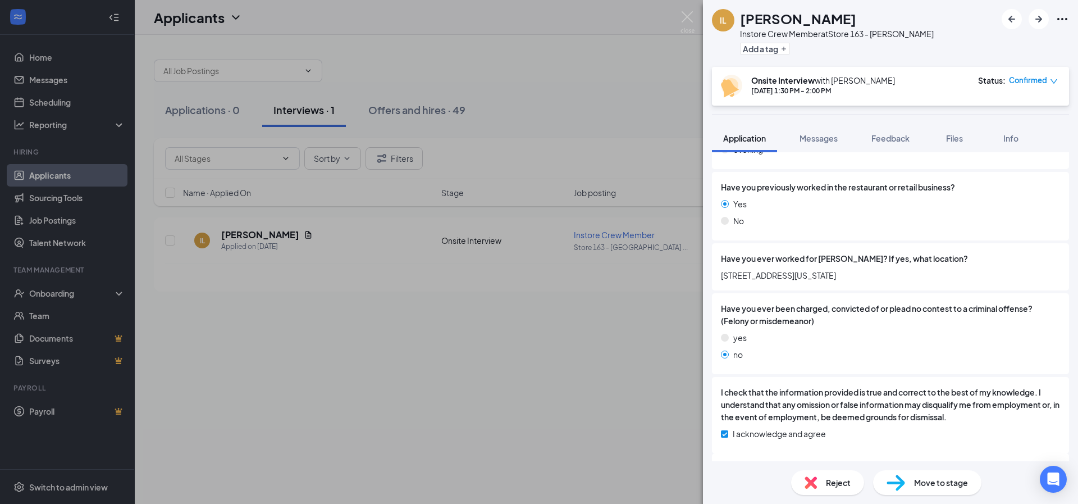
scroll to position [547, 0]
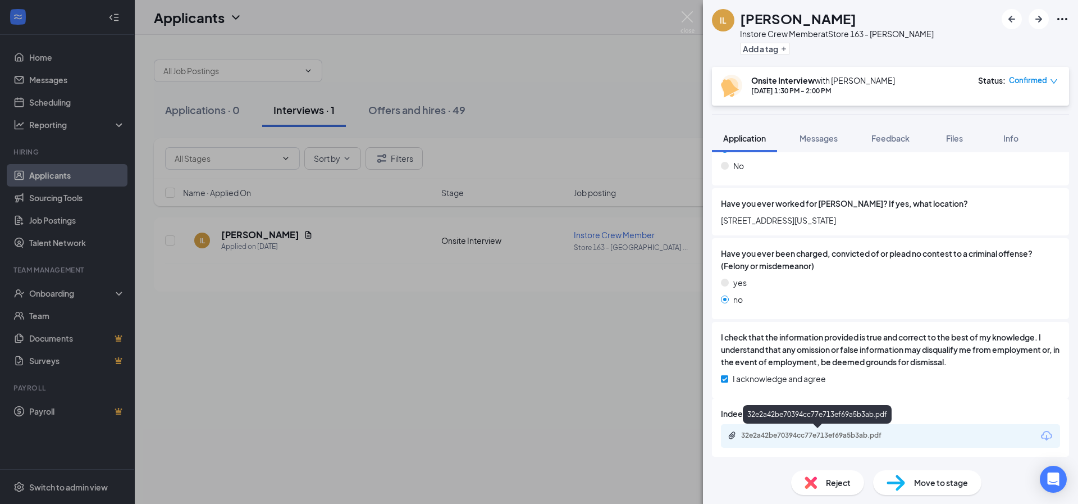
click at [873, 433] on div "32e2a42be70394cc77e713ef69a5b3ab.pdf" at bounding box center [819, 435] width 157 height 9
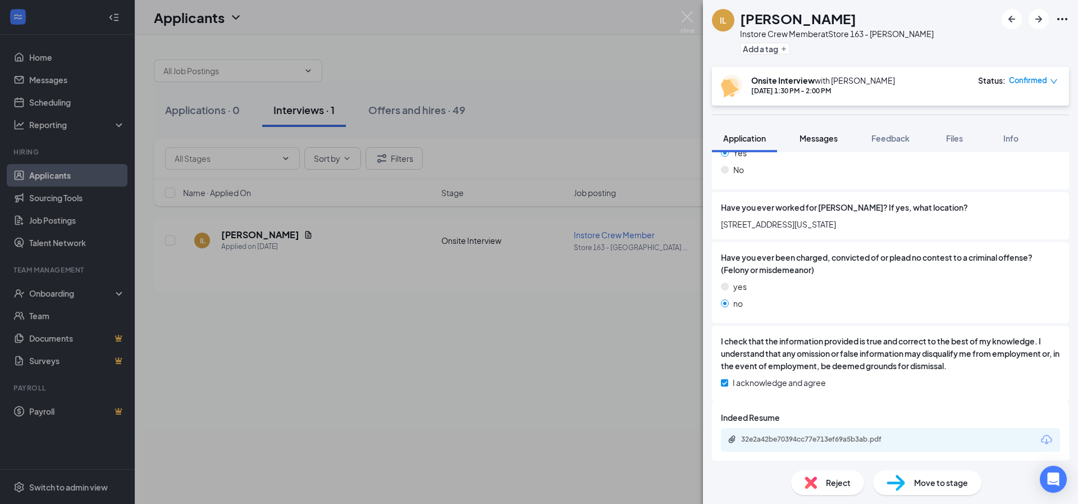
drag, startPoint x: 808, startPoint y: 139, endPoint x: 814, endPoint y: 139, distance: 6.2
click at [814, 139] on span "Messages" at bounding box center [819, 138] width 38 height 10
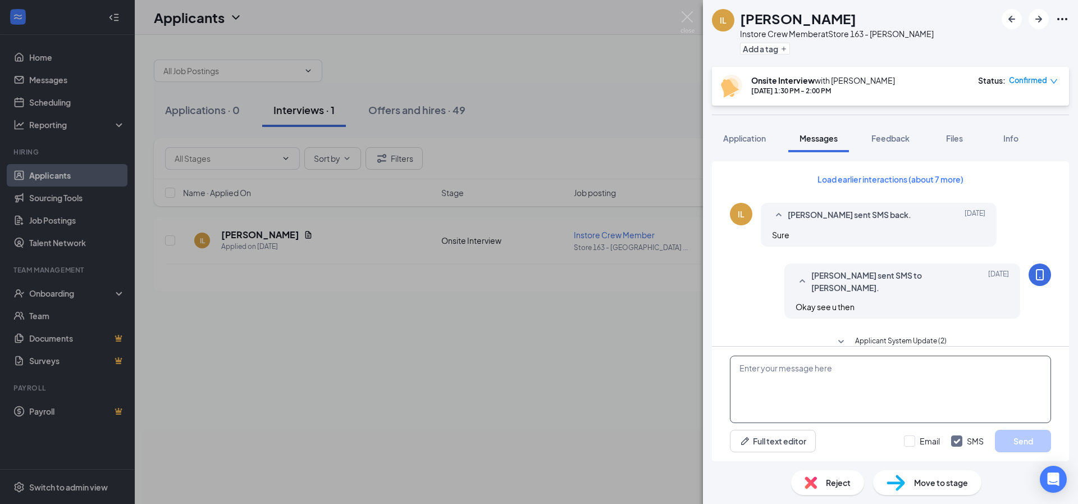
click at [818, 383] on textarea at bounding box center [890, 388] width 321 height 67
type textarea "HI Wondering if we can reschedule your interview?"
click at [1032, 437] on button "Send" at bounding box center [1023, 441] width 56 height 22
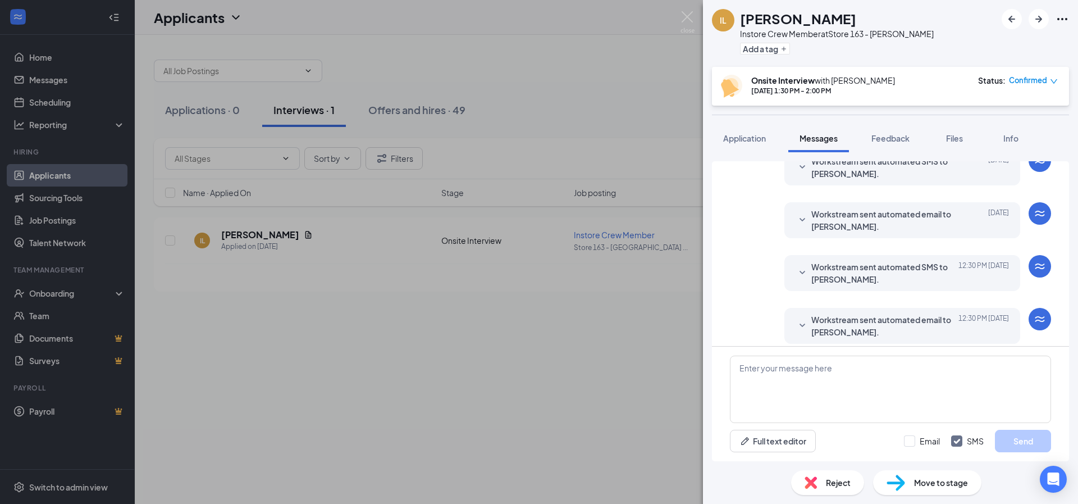
scroll to position [395, 0]
